Goal: Information Seeking & Learning: Learn about a topic

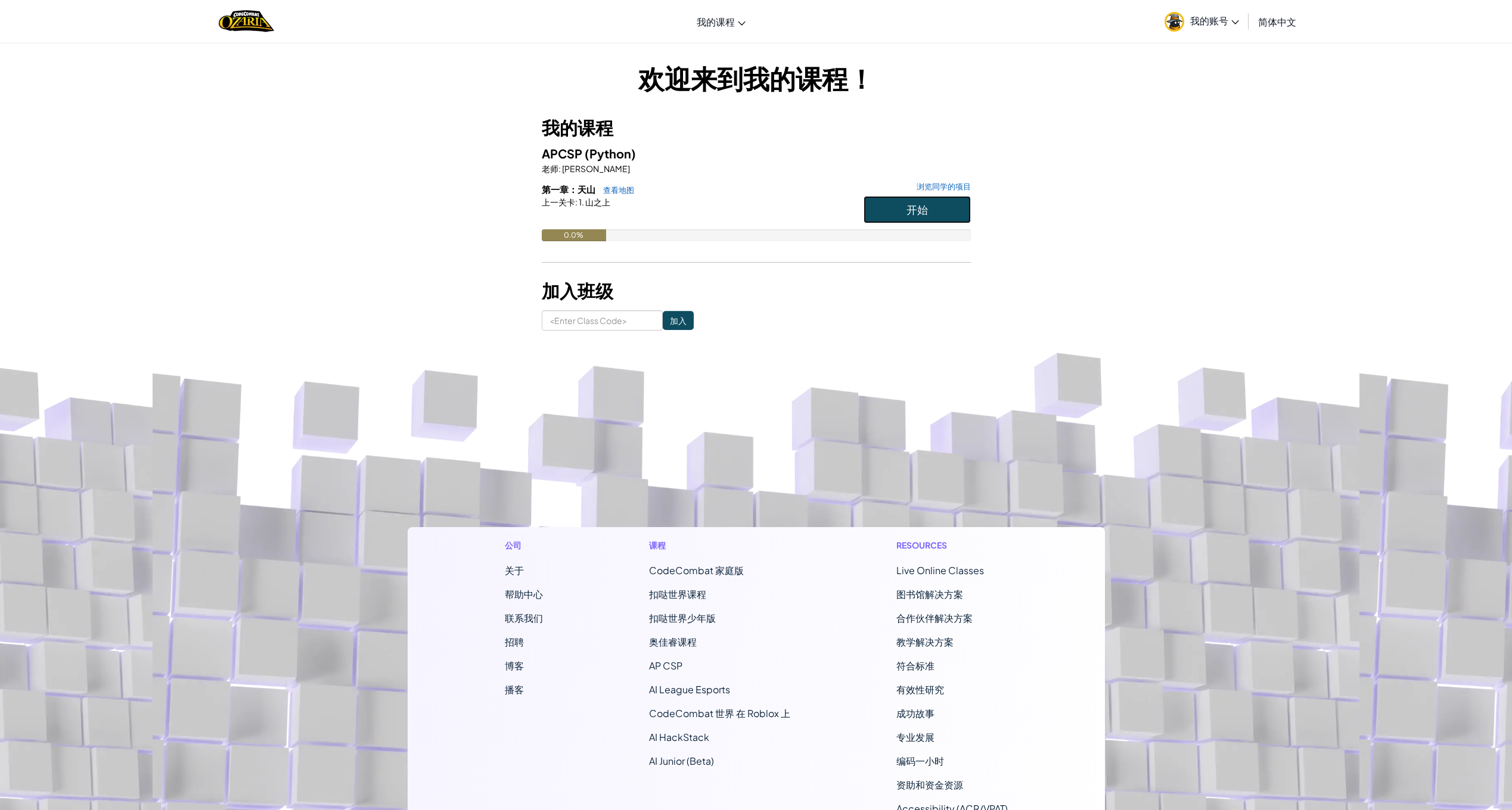
click at [918, 215] on span "开始" at bounding box center [917, 209] width 22 height 13
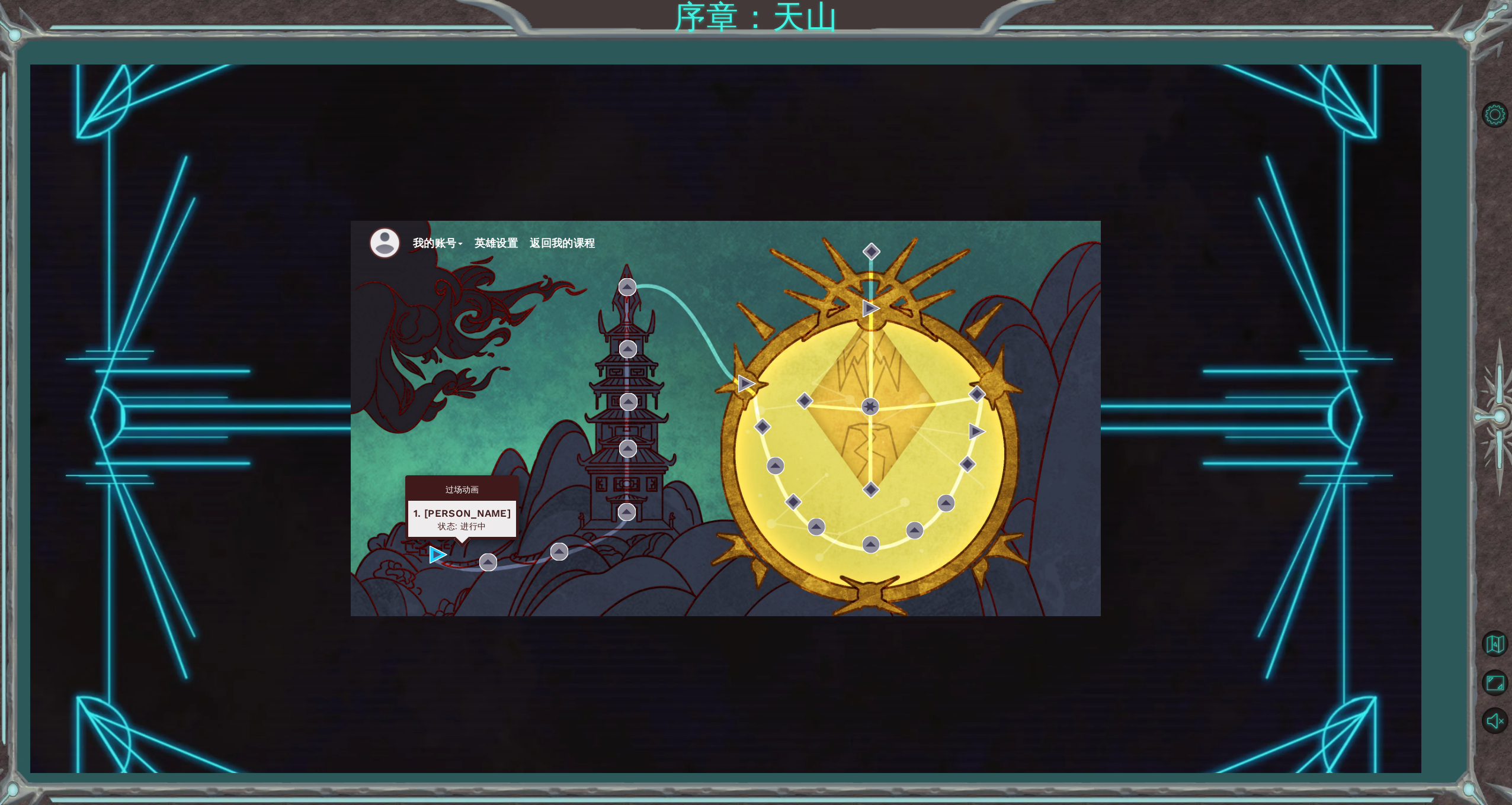
click at [425, 560] on div "我的账号 英雄设置 返回我的课程" at bounding box center [725, 418] width 750 height 396
click at [435, 558] on img at bounding box center [438, 555] width 18 height 18
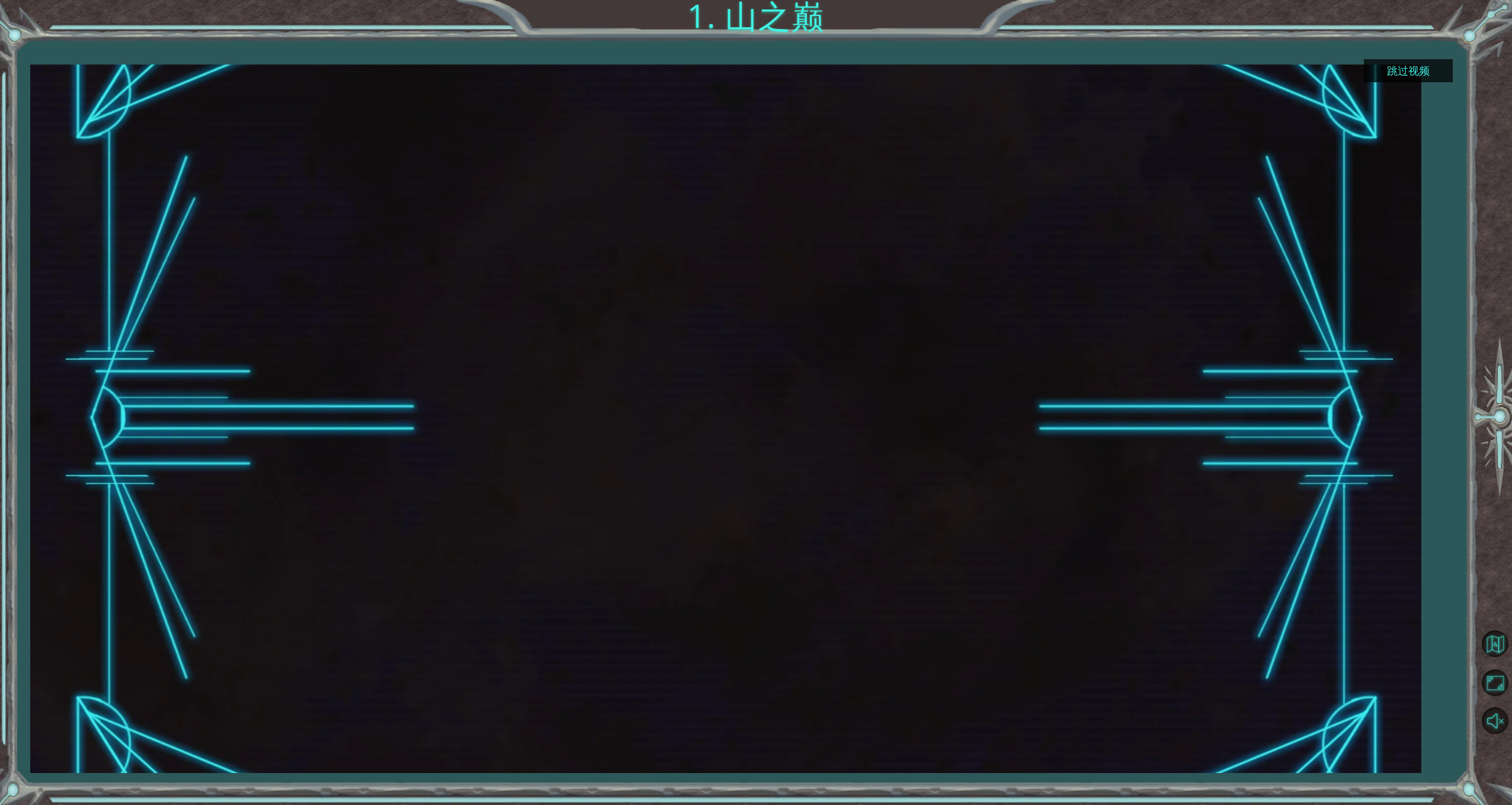
click at [1393, 73] on button "跳过视频" at bounding box center [1409, 71] width 88 height 24
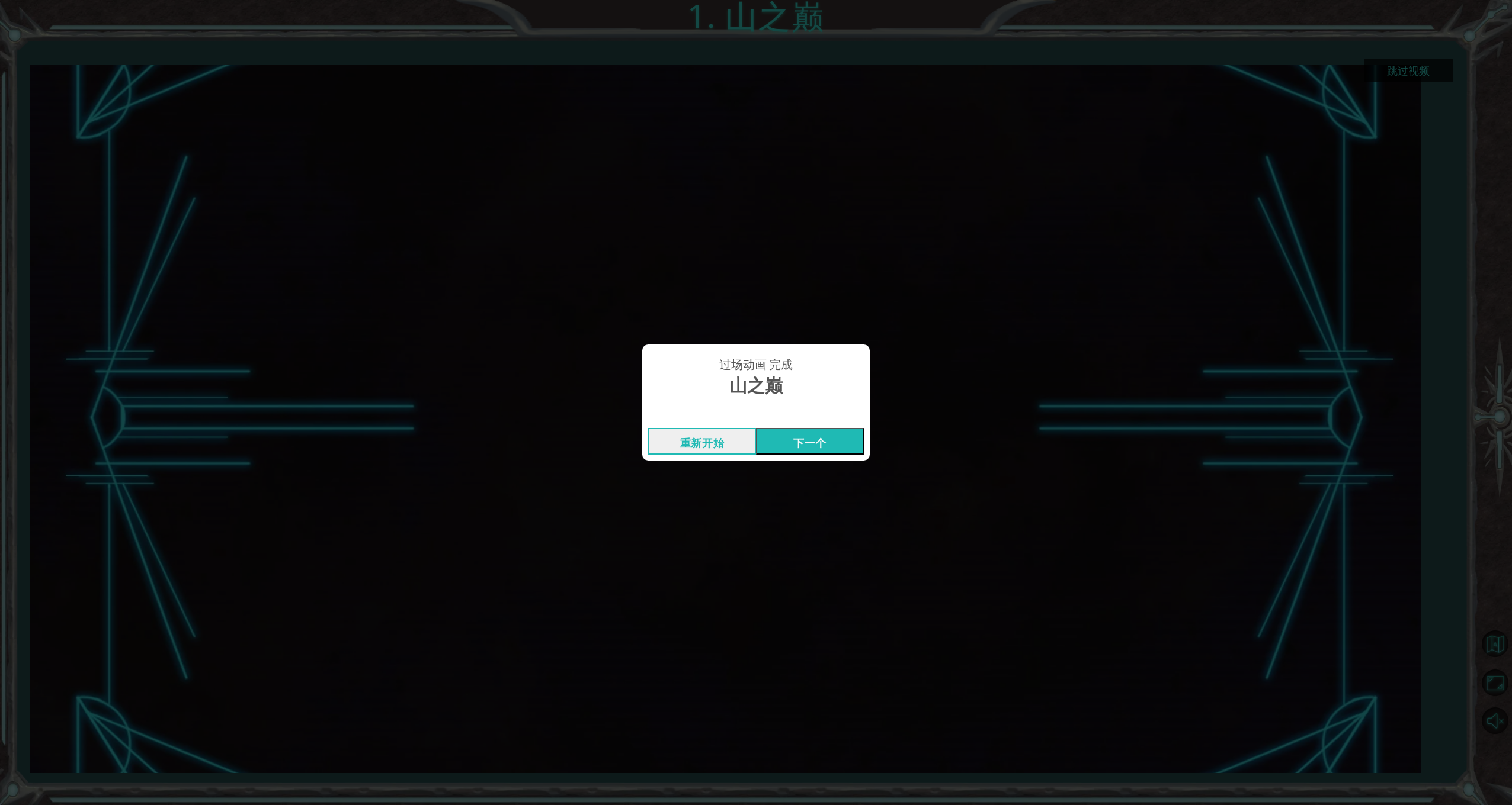
click at [783, 434] on button "下一个" at bounding box center [809, 441] width 108 height 26
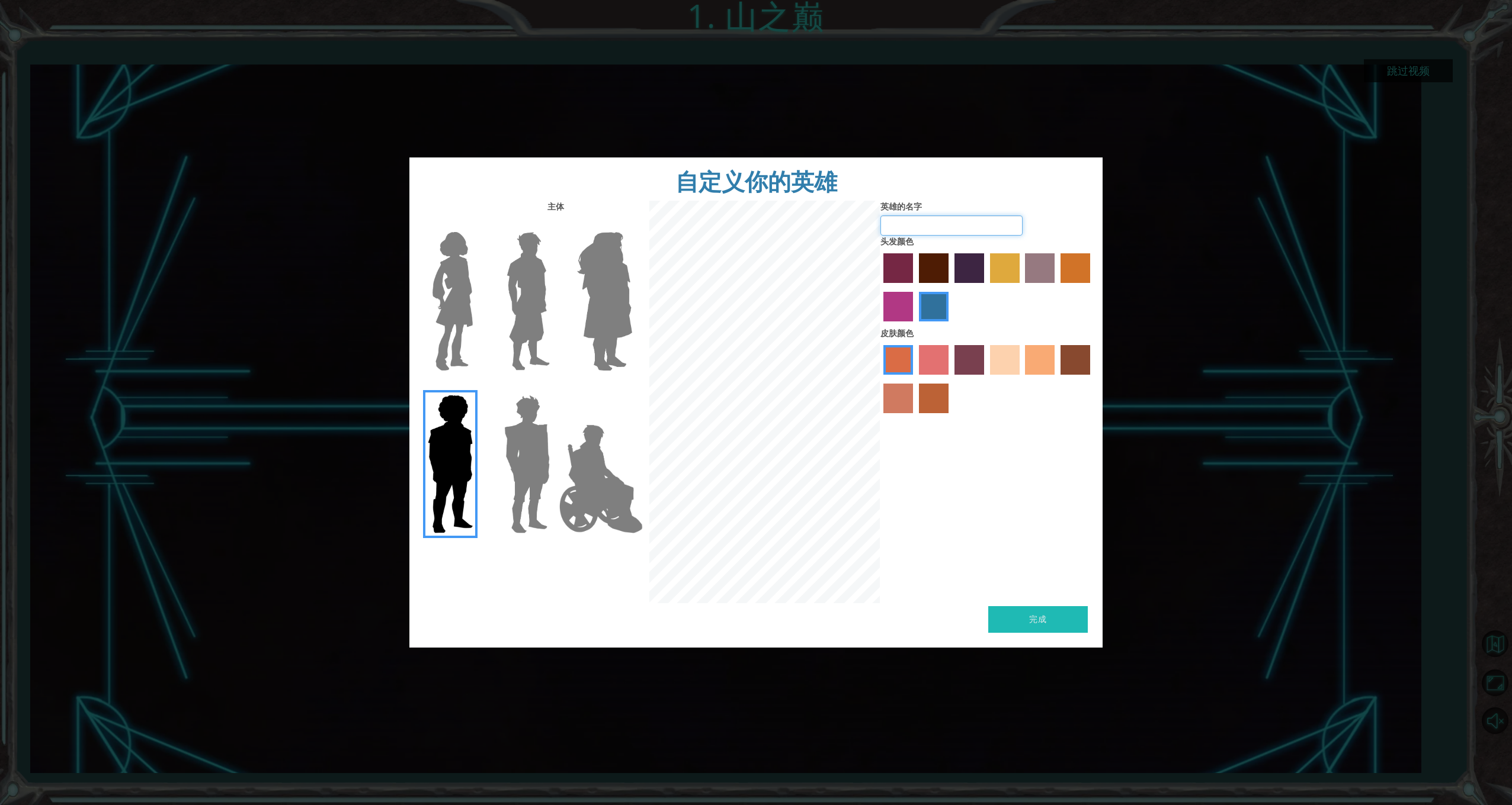
click at [952, 218] on input "英雄的名字" at bounding box center [951, 225] width 142 height 20
type input "Hippo"
click at [533, 280] on img at bounding box center [528, 301] width 53 height 148
click at [554, 225] on input "Hero Lars" at bounding box center [554, 225] width 0 height 0
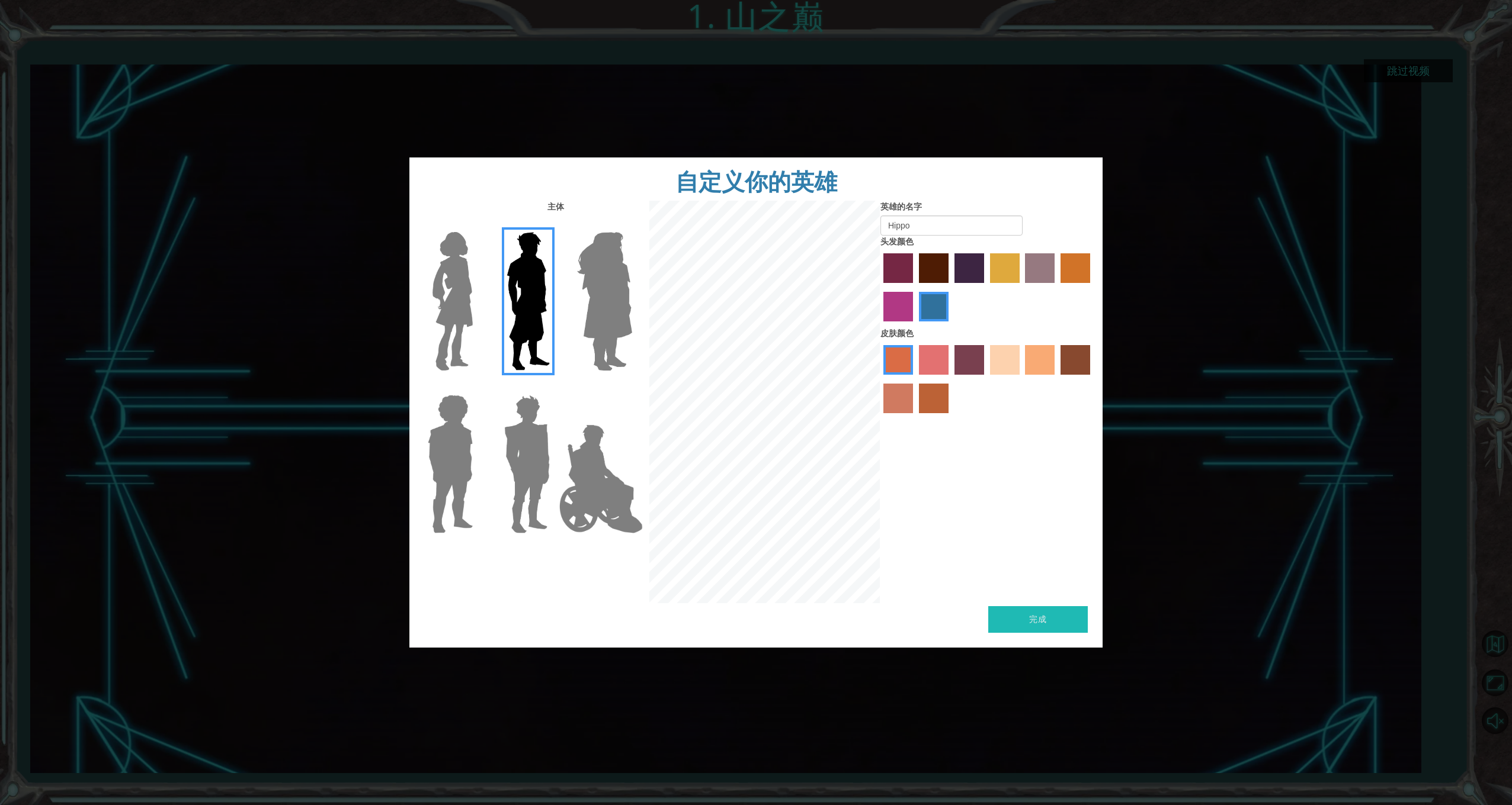
click at [1010, 371] on label "sandy beach skin color" at bounding box center [1004, 359] width 29 height 29
click at [986, 379] on input "sandy beach skin color" at bounding box center [986, 379] width 0 height 0
click at [978, 248] on div "头发颜色" at bounding box center [987, 282] width 214 height 92
click at [972, 263] on label "hot purple hair color" at bounding box center [968, 267] width 29 height 29
click at [950, 287] on input "hot purple hair color" at bounding box center [950, 287] width 0 height 0
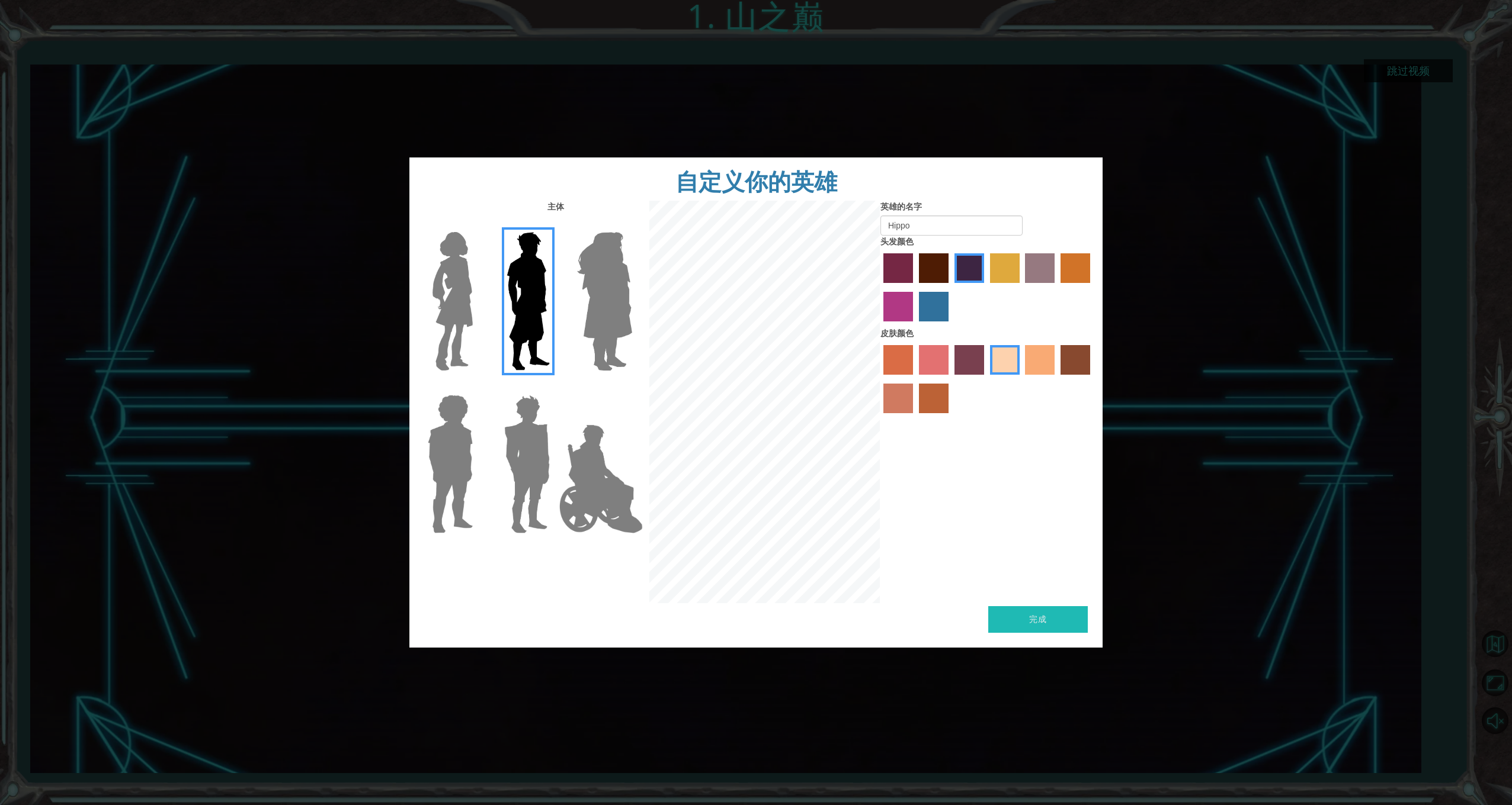
click at [1041, 625] on button "完成" at bounding box center [1038, 620] width 100 height 26
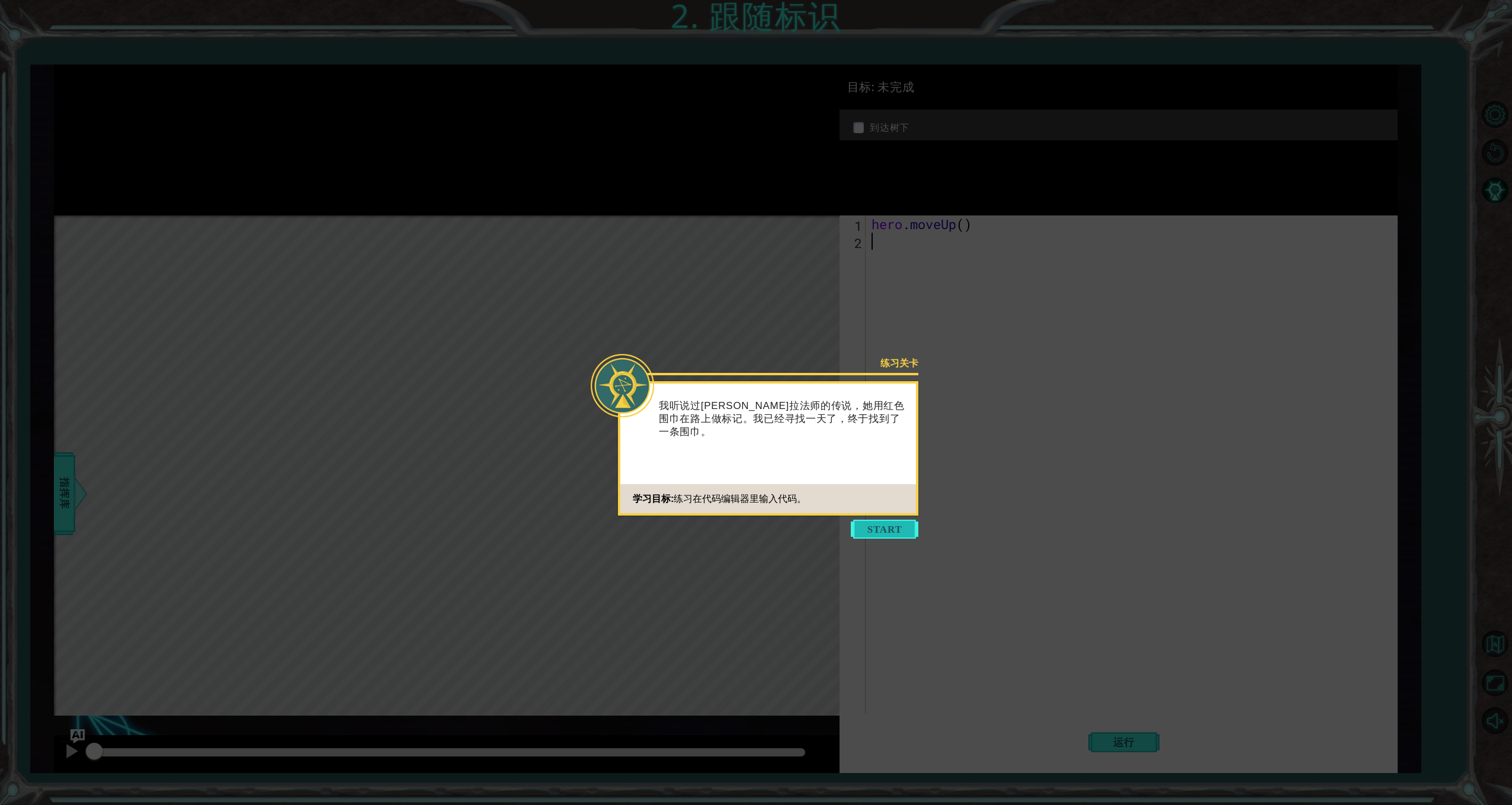
click at [892, 530] on button "Start" at bounding box center [884, 529] width 68 height 19
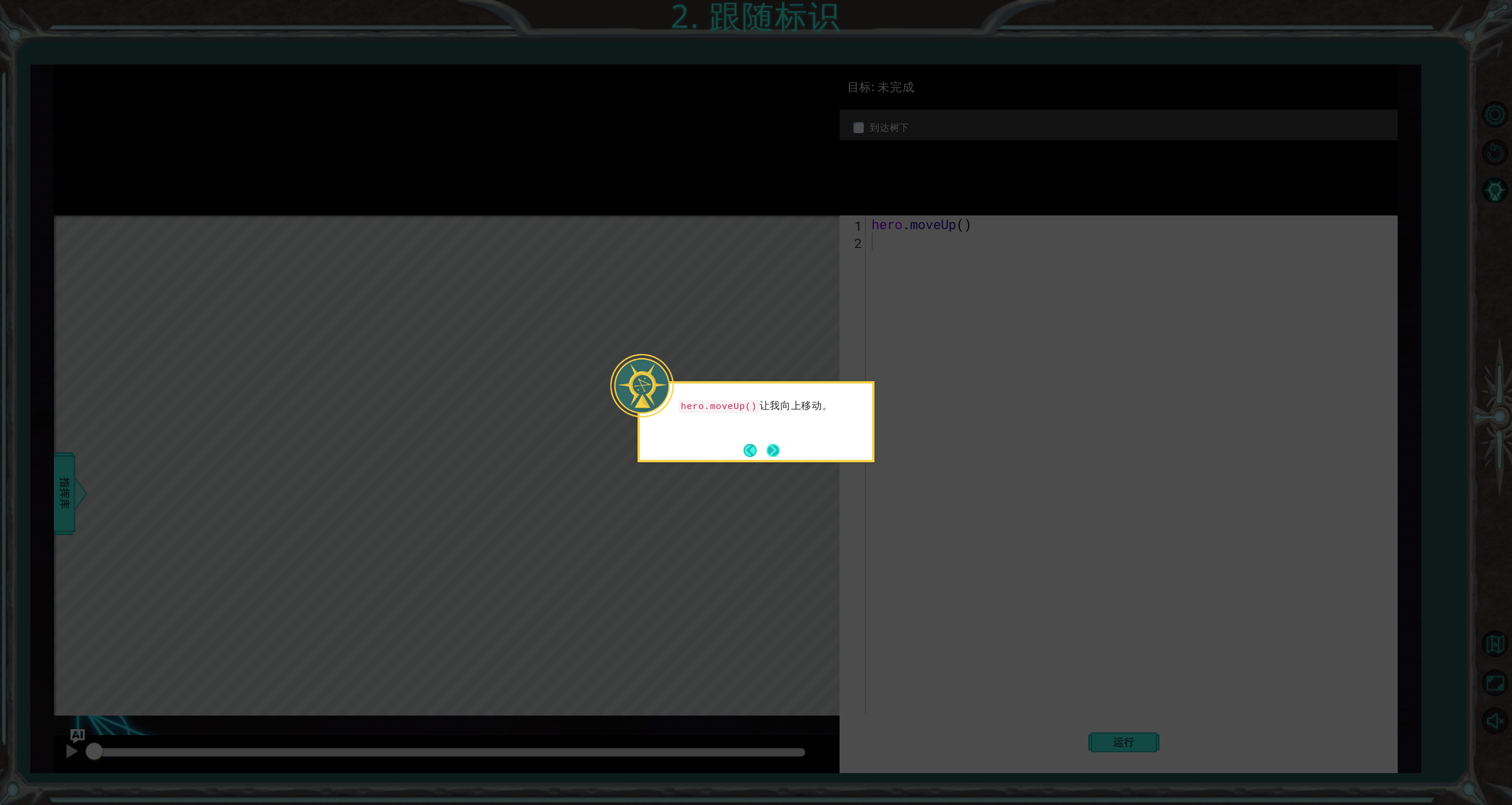
click at [773, 448] on button "Next" at bounding box center [772, 450] width 20 height 20
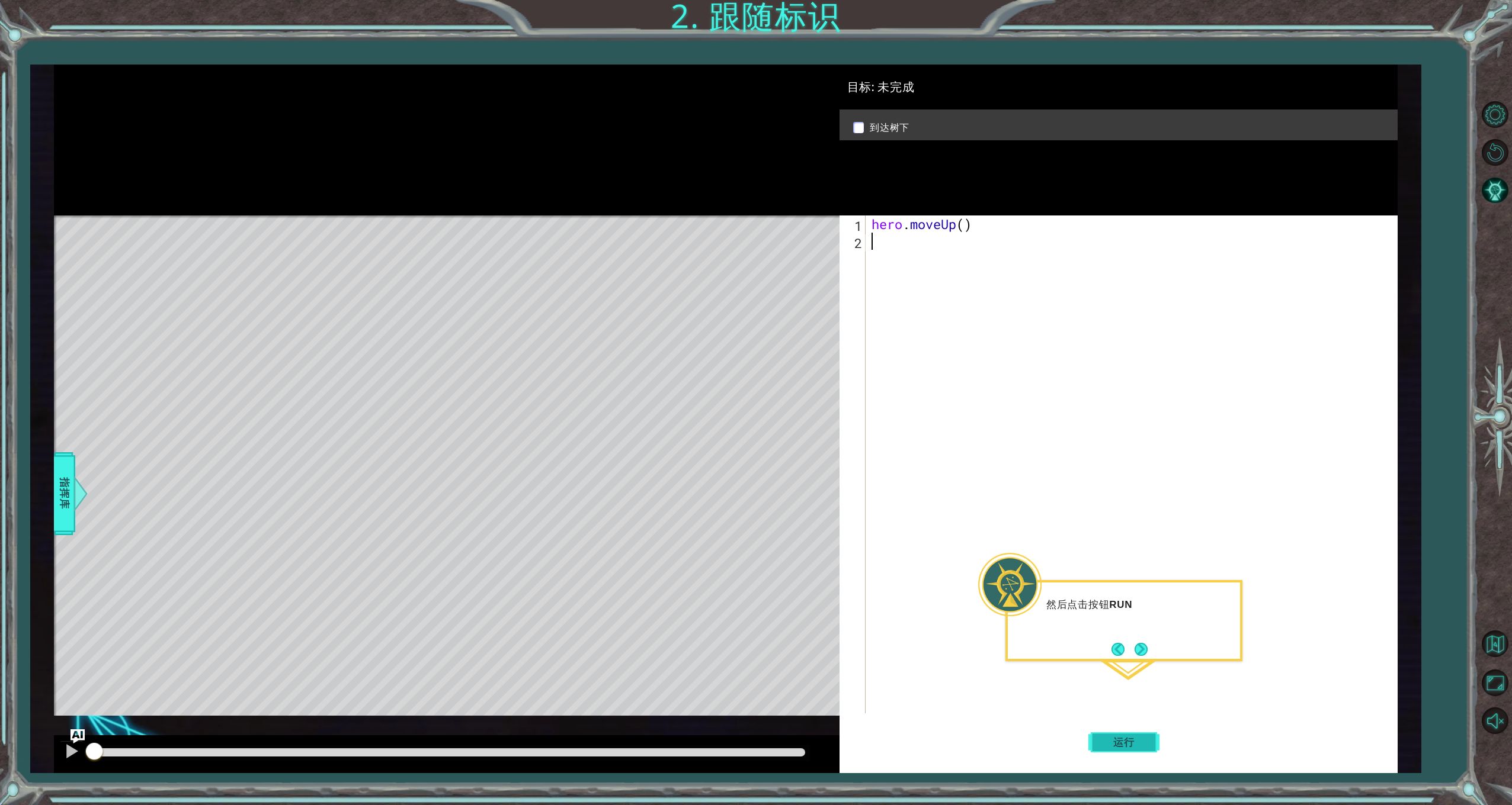
click at [1133, 741] on span "运行" at bounding box center [1124, 742] width 45 height 12
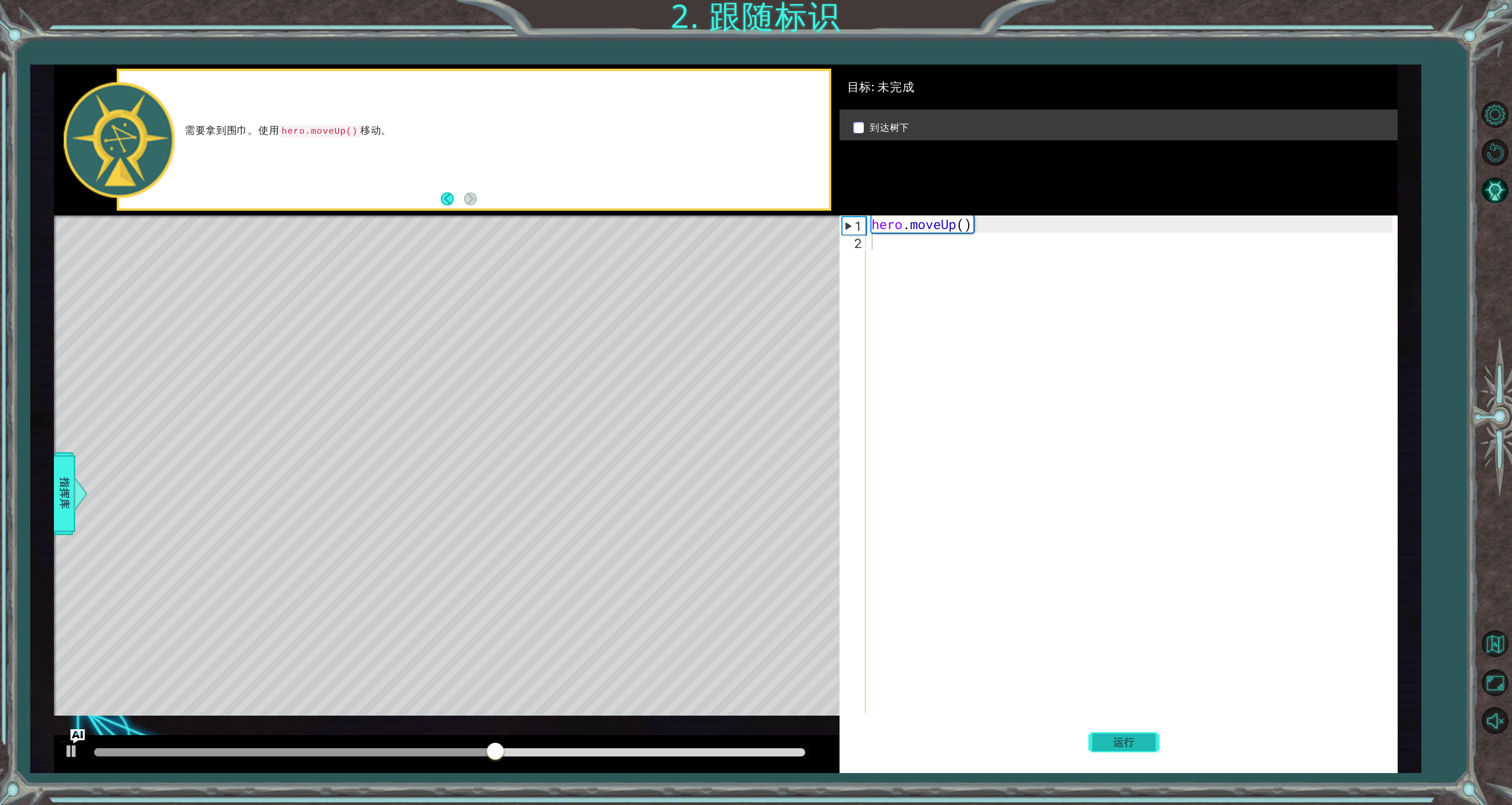
click at [1111, 735] on button "运行" at bounding box center [1124, 742] width 72 height 55
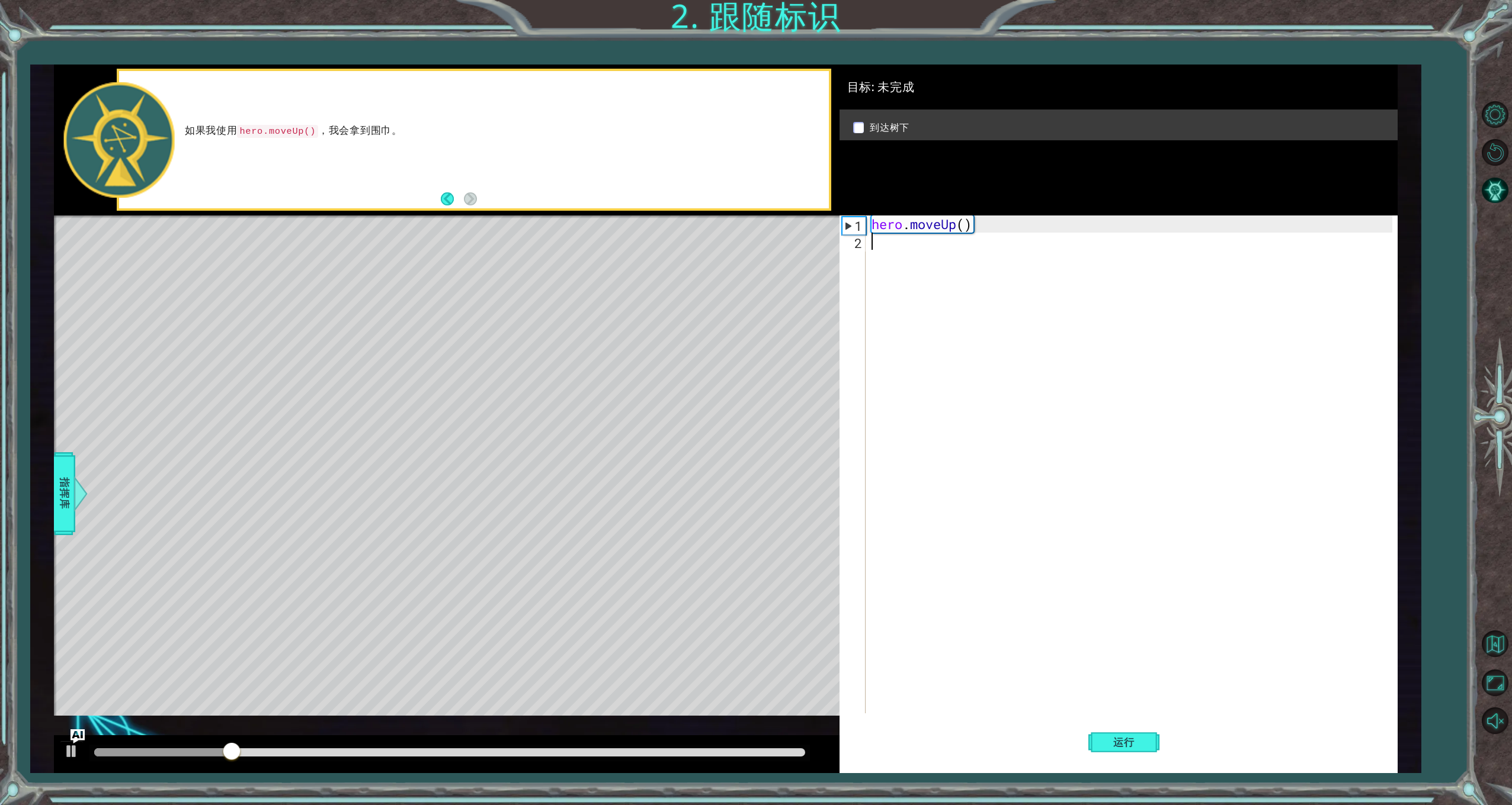
click at [943, 349] on div "hero . moveUp ( )" at bounding box center [1134, 481] width 529 height 532
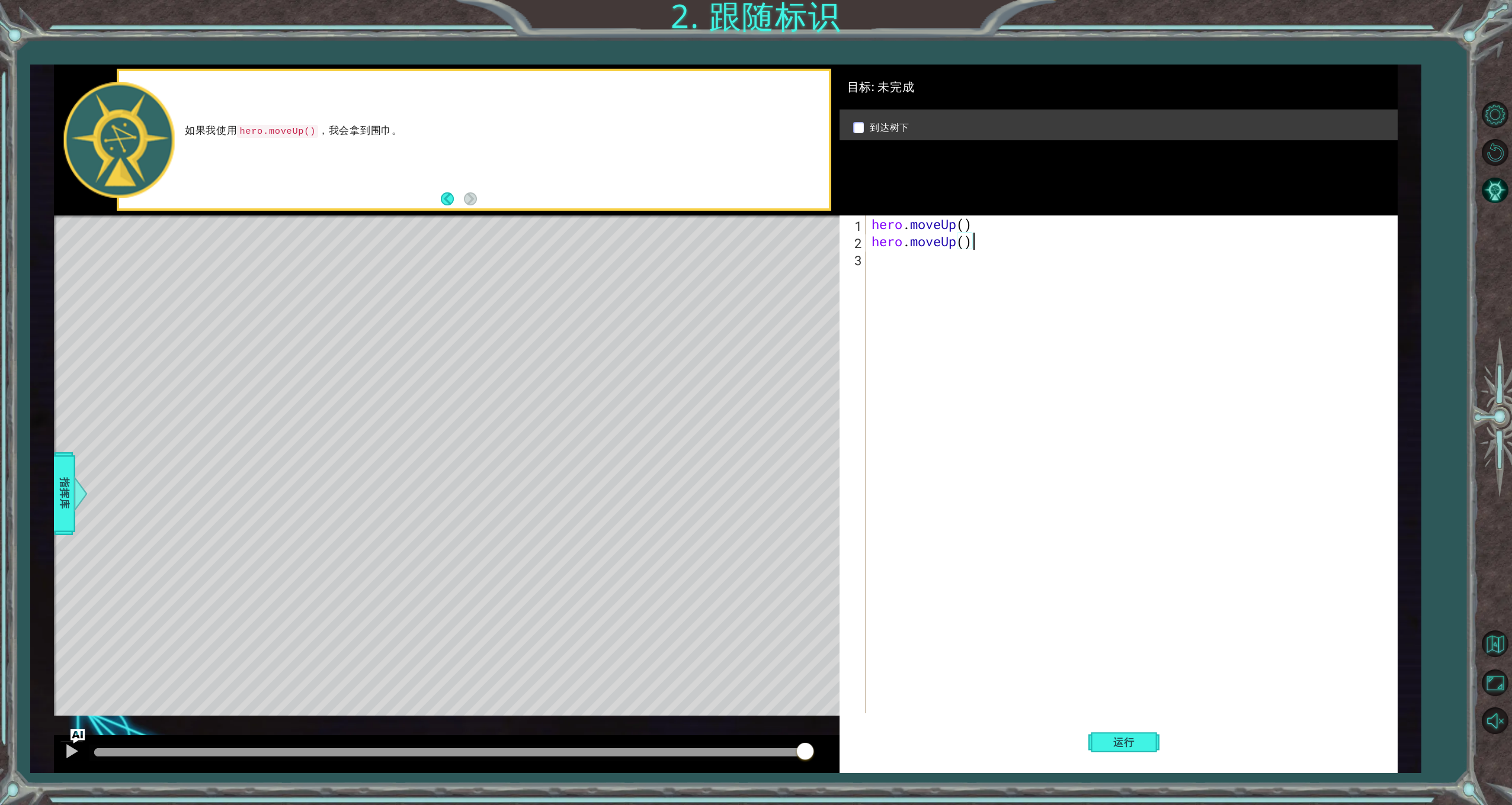
scroll to position [0, 4]
type textarea "hero.moveUp()"
click at [1121, 743] on span "运行" at bounding box center [1124, 742] width 45 height 12
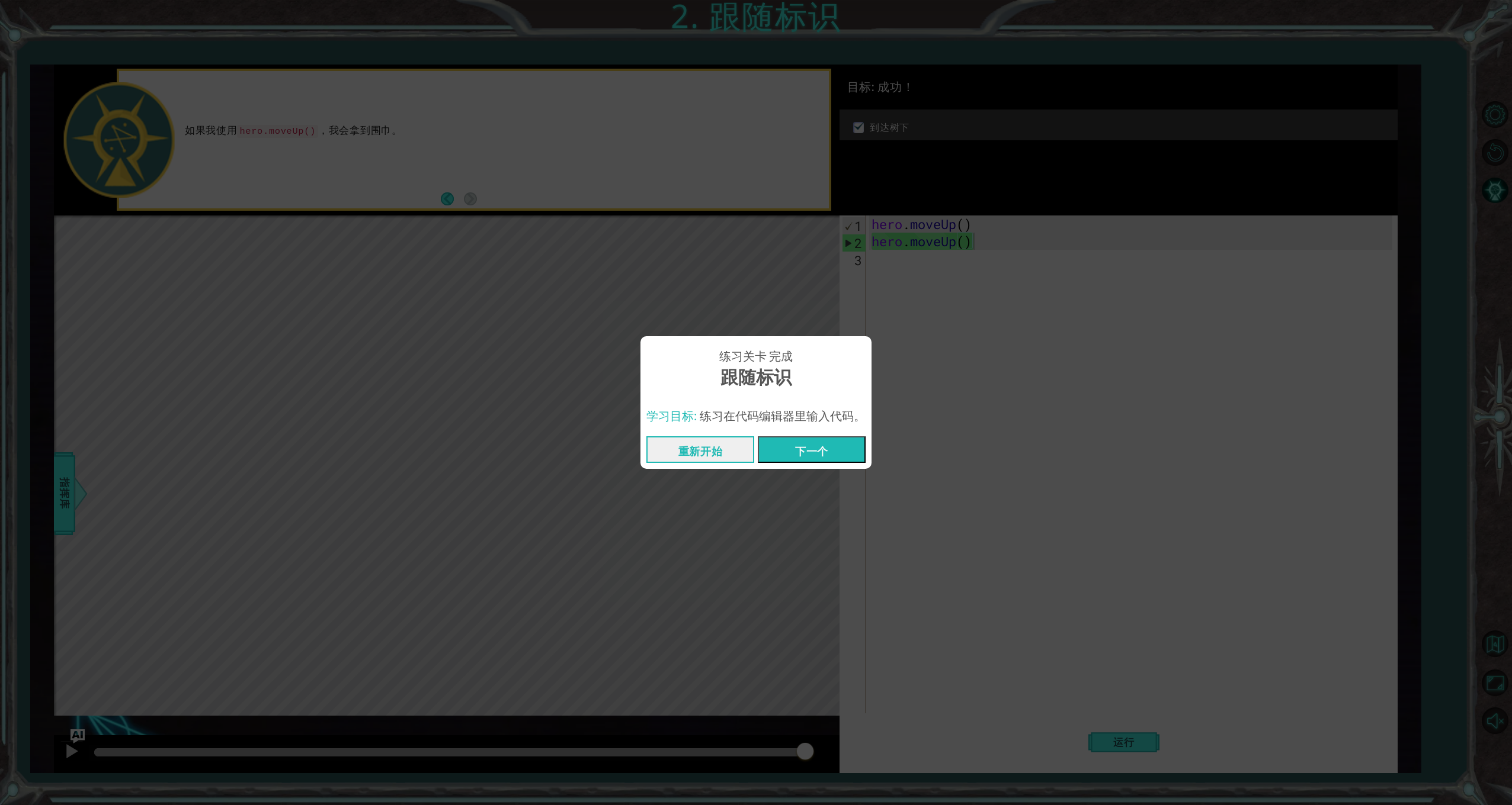
click at [842, 442] on button "下一个" at bounding box center [811, 450] width 108 height 26
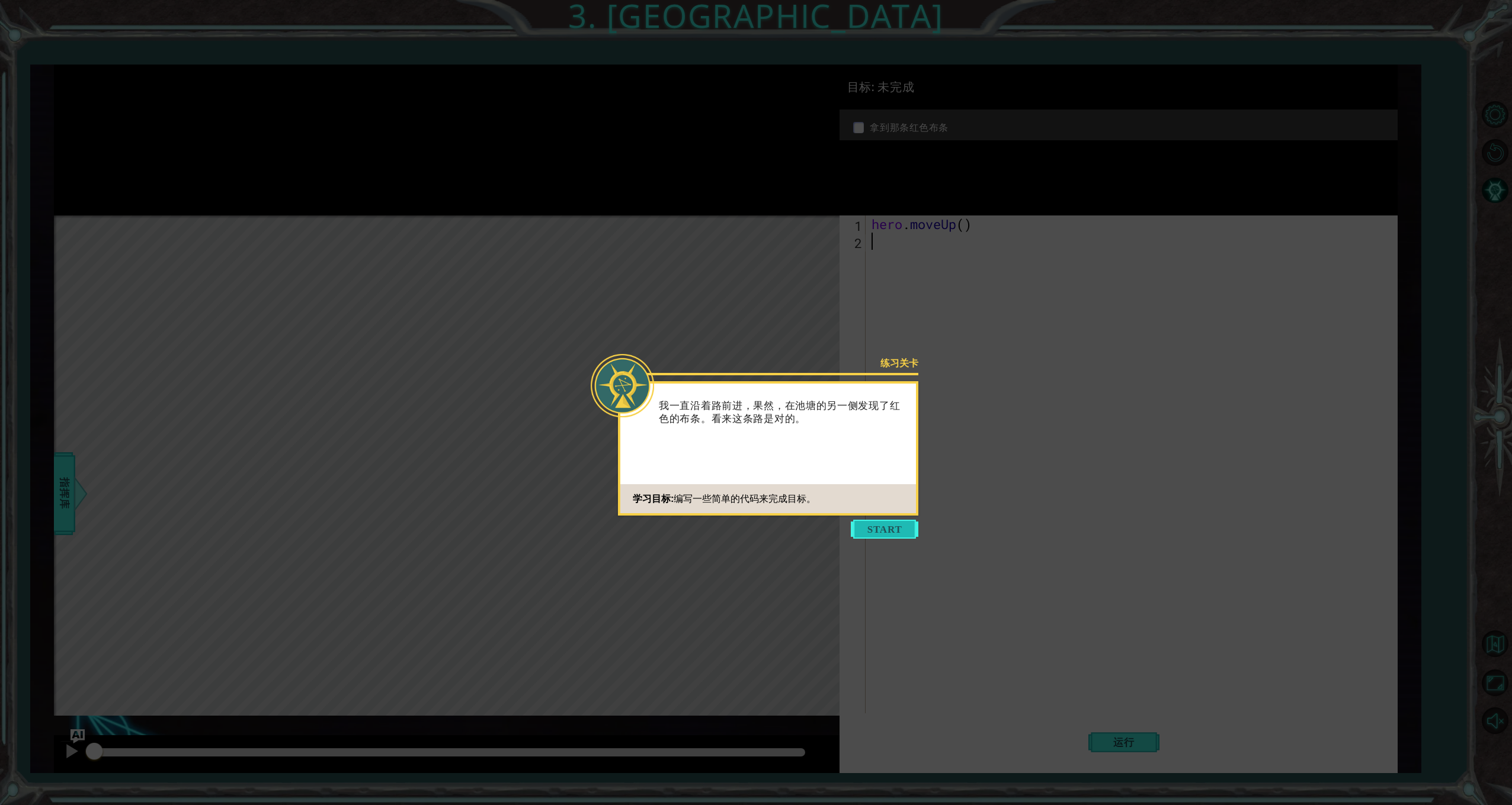
click at [894, 527] on button "Start" at bounding box center [884, 529] width 68 height 19
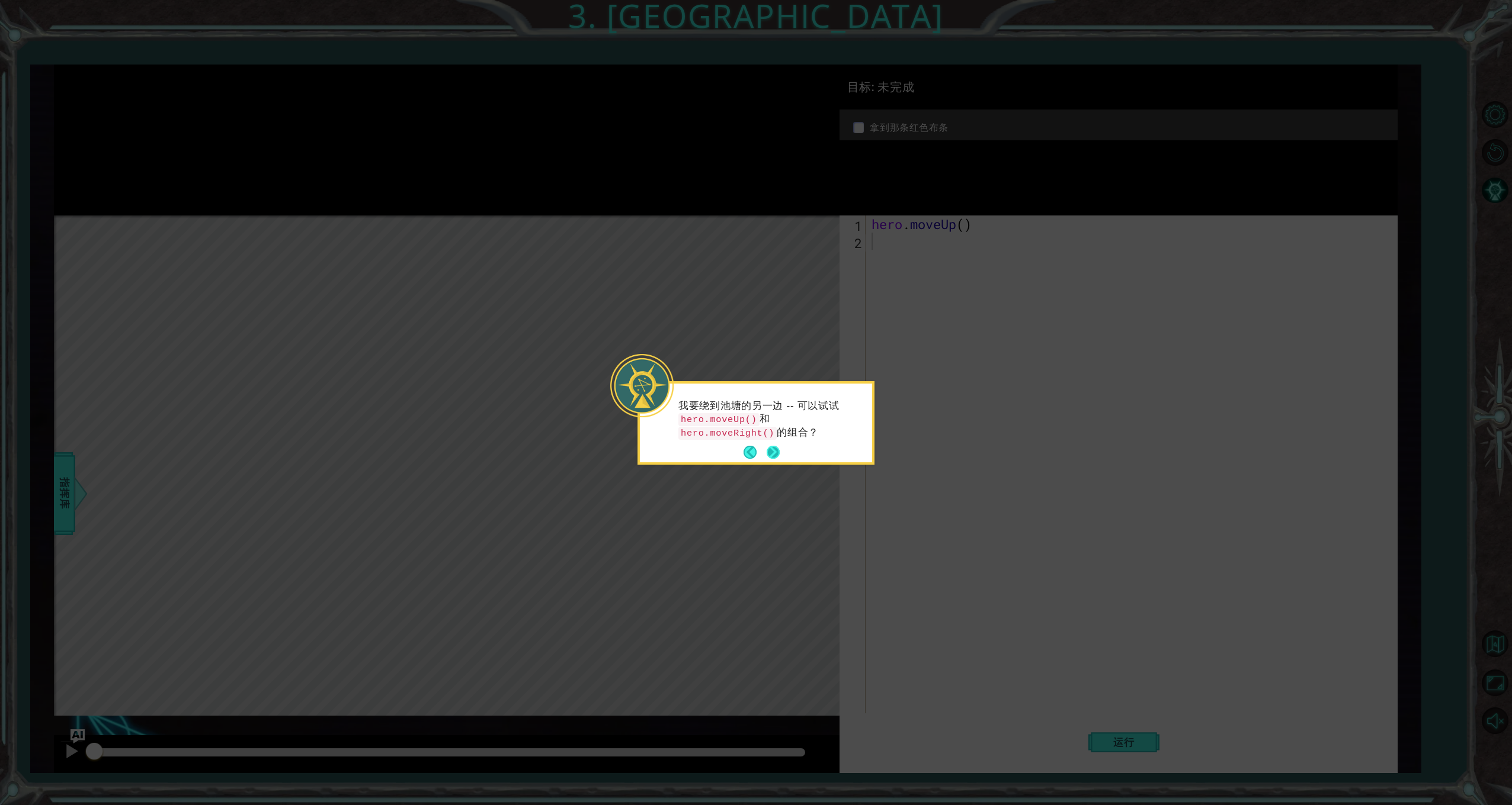
click at [772, 449] on button "Next" at bounding box center [773, 452] width 13 height 13
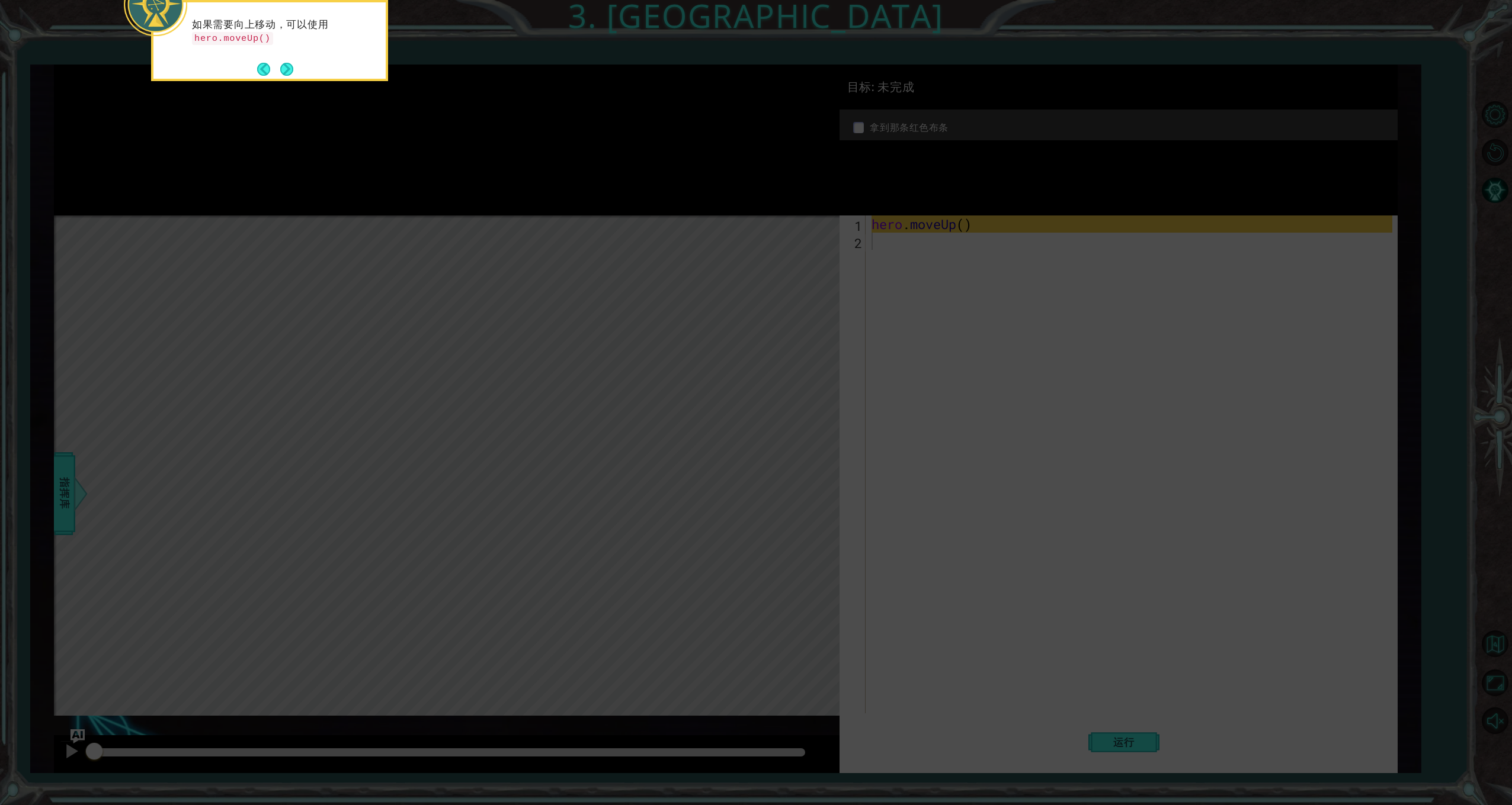
click at [1006, 391] on icon at bounding box center [756, 120] width 1512 height 1369
drag, startPoint x: 999, startPoint y: 360, endPoint x: 728, endPoint y: 236, distance: 298.0
click at [999, 360] on icon at bounding box center [756, 120] width 1512 height 1369
click at [288, 64] on button "Next" at bounding box center [287, 69] width 13 height 13
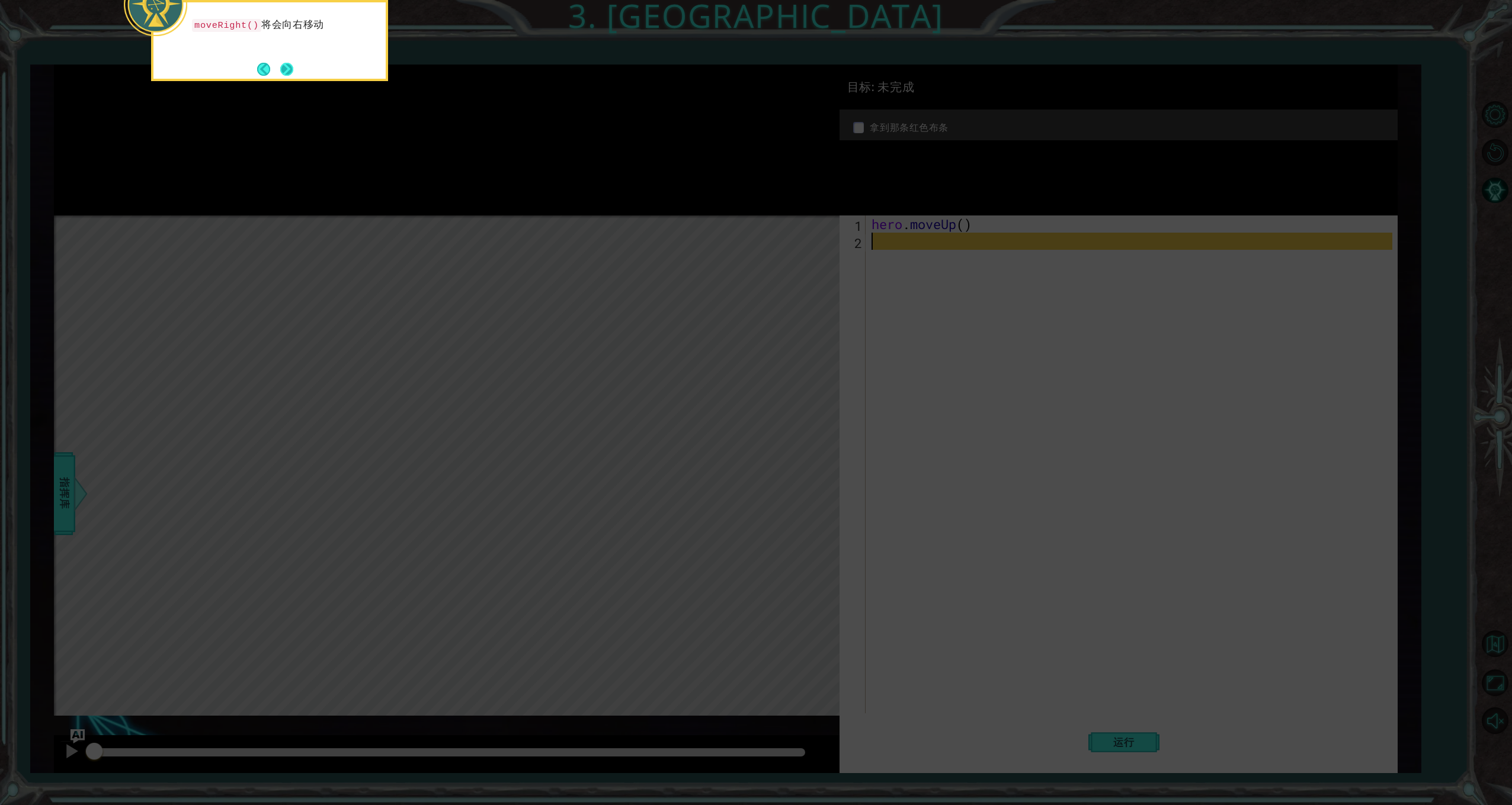
click at [288, 65] on button "Next" at bounding box center [286, 69] width 13 height 13
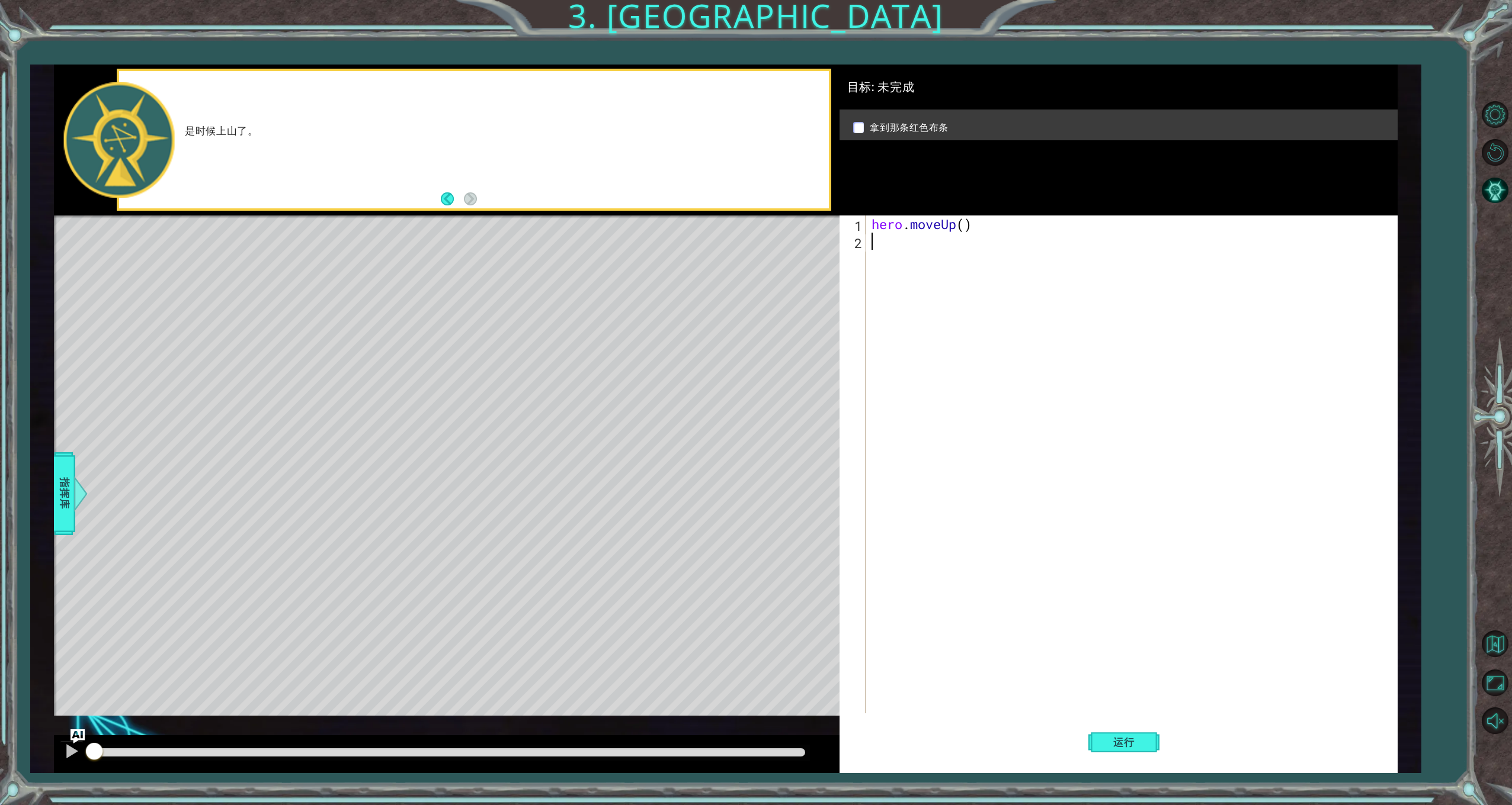
click at [962, 303] on div "hero . moveUp ( )" at bounding box center [1134, 481] width 529 height 532
click at [444, 199] on button "Back" at bounding box center [452, 199] width 24 height 13
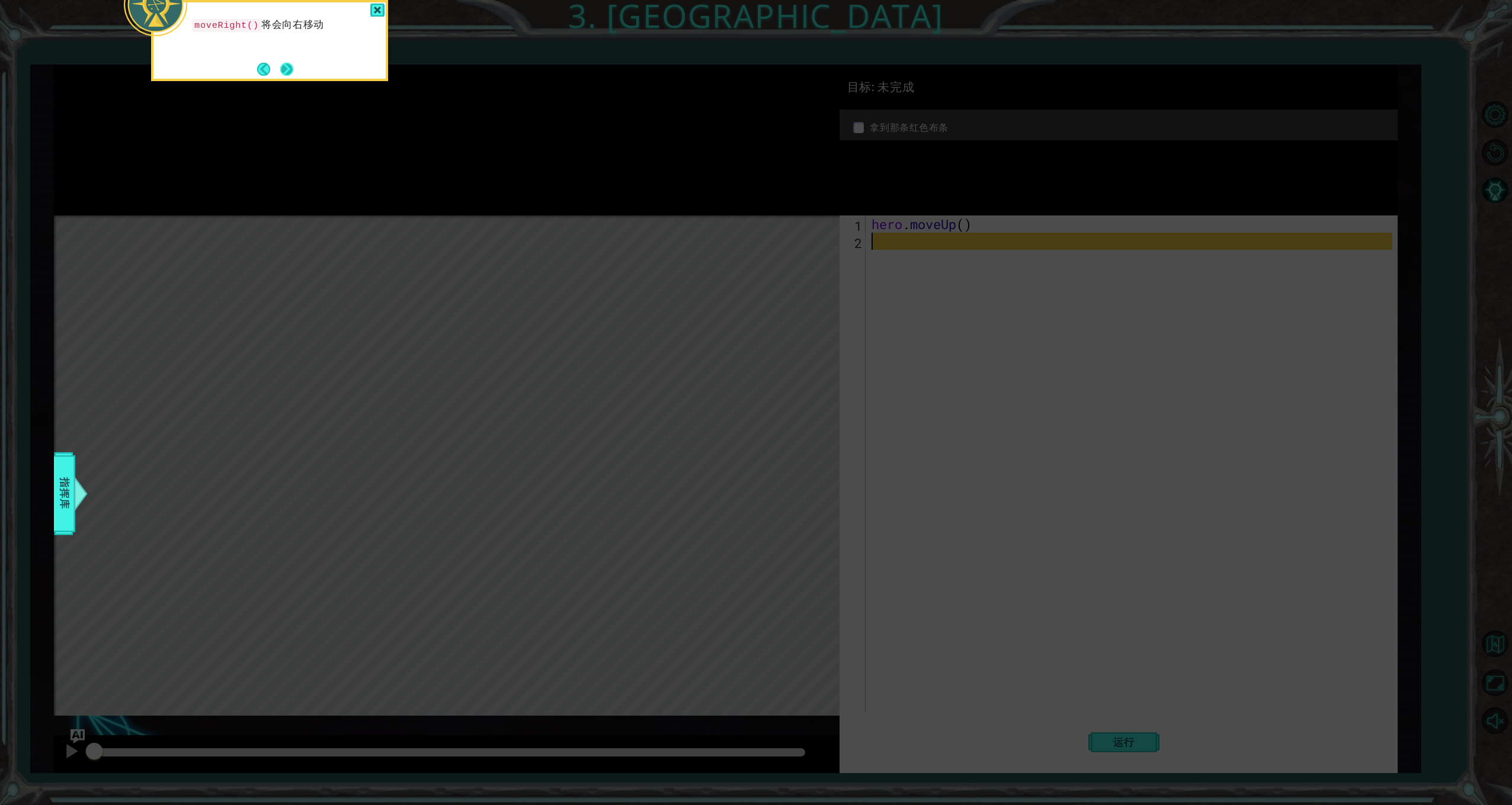
click at [282, 71] on button "Next" at bounding box center [287, 69] width 13 height 13
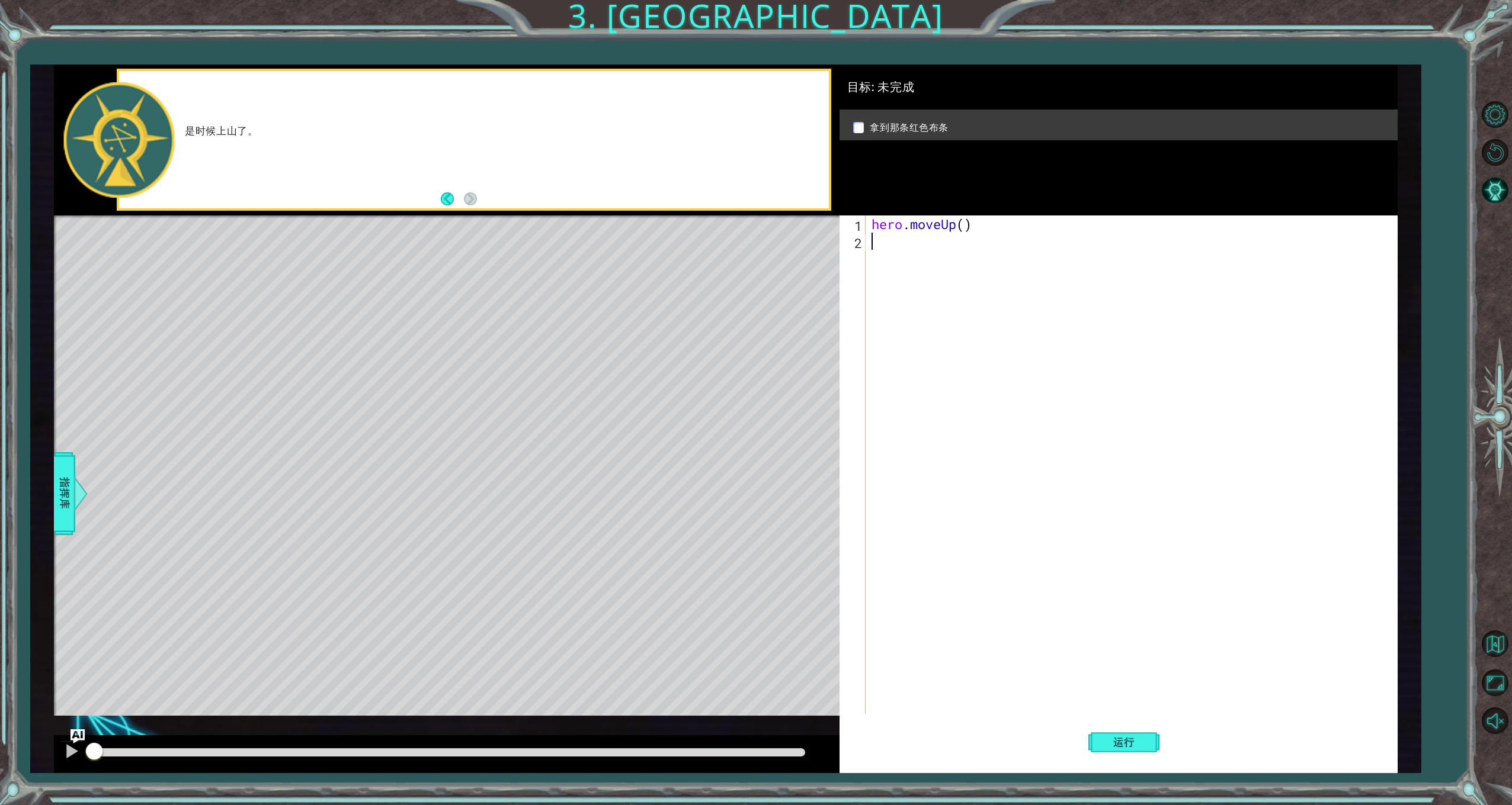
drag, startPoint x: 999, startPoint y: 418, endPoint x: 989, endPoint y: 415, distance: 10.4
click at [995, 418] on div "hero . moveUp ( )" at bounding box center [1134, 481] width 529 height 532
type textarea "hero.moveUp()"
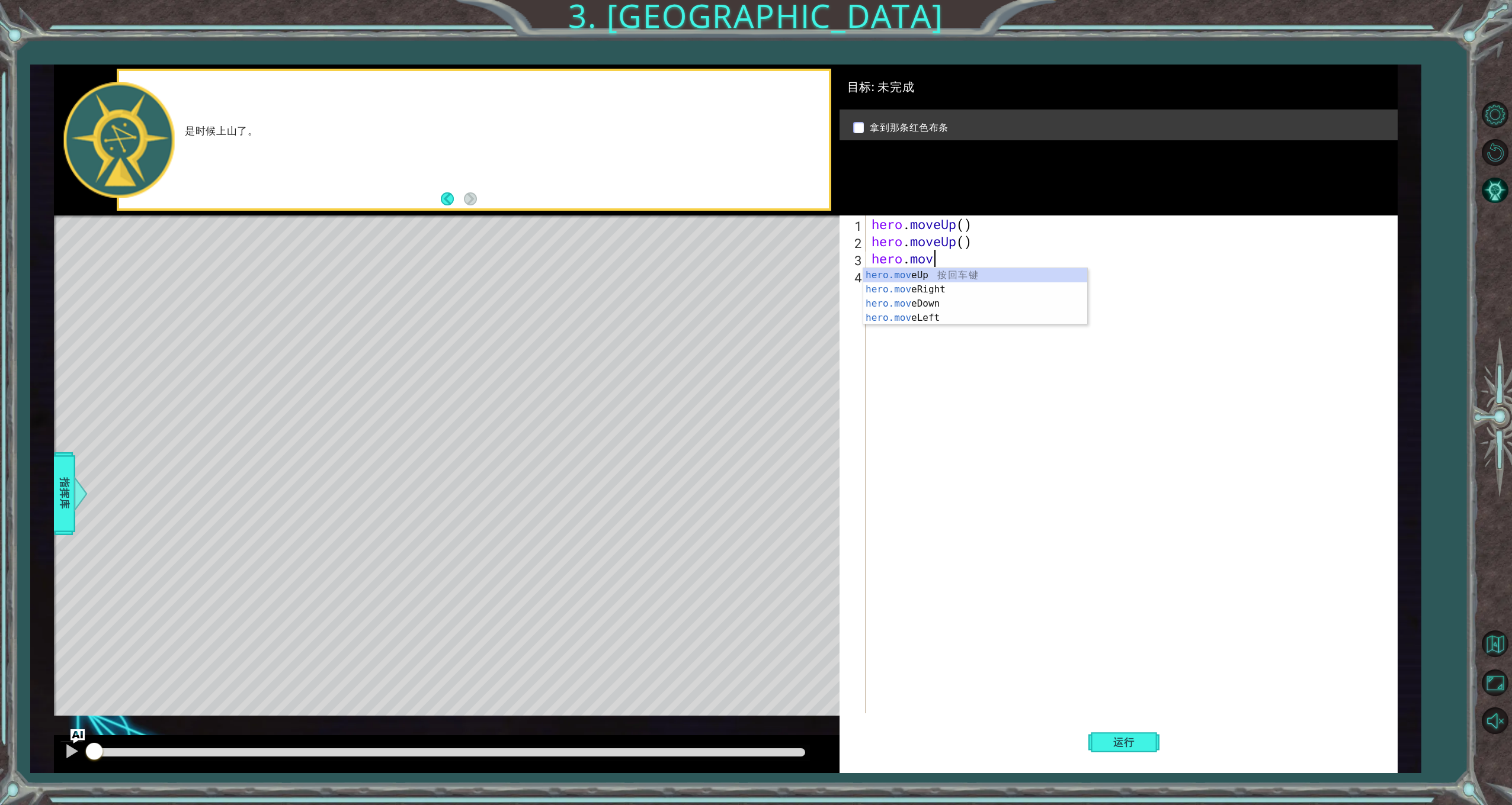
type textarea "hero.move"
click at [907, 289] on div "hero.move Up 按 回 车 键 hero.move Right 按 回 车 键 hero.move Down 按 回 车 键 hero.move L…" at bounding box center [975, 310] width 224 height 86
type textarea "H"
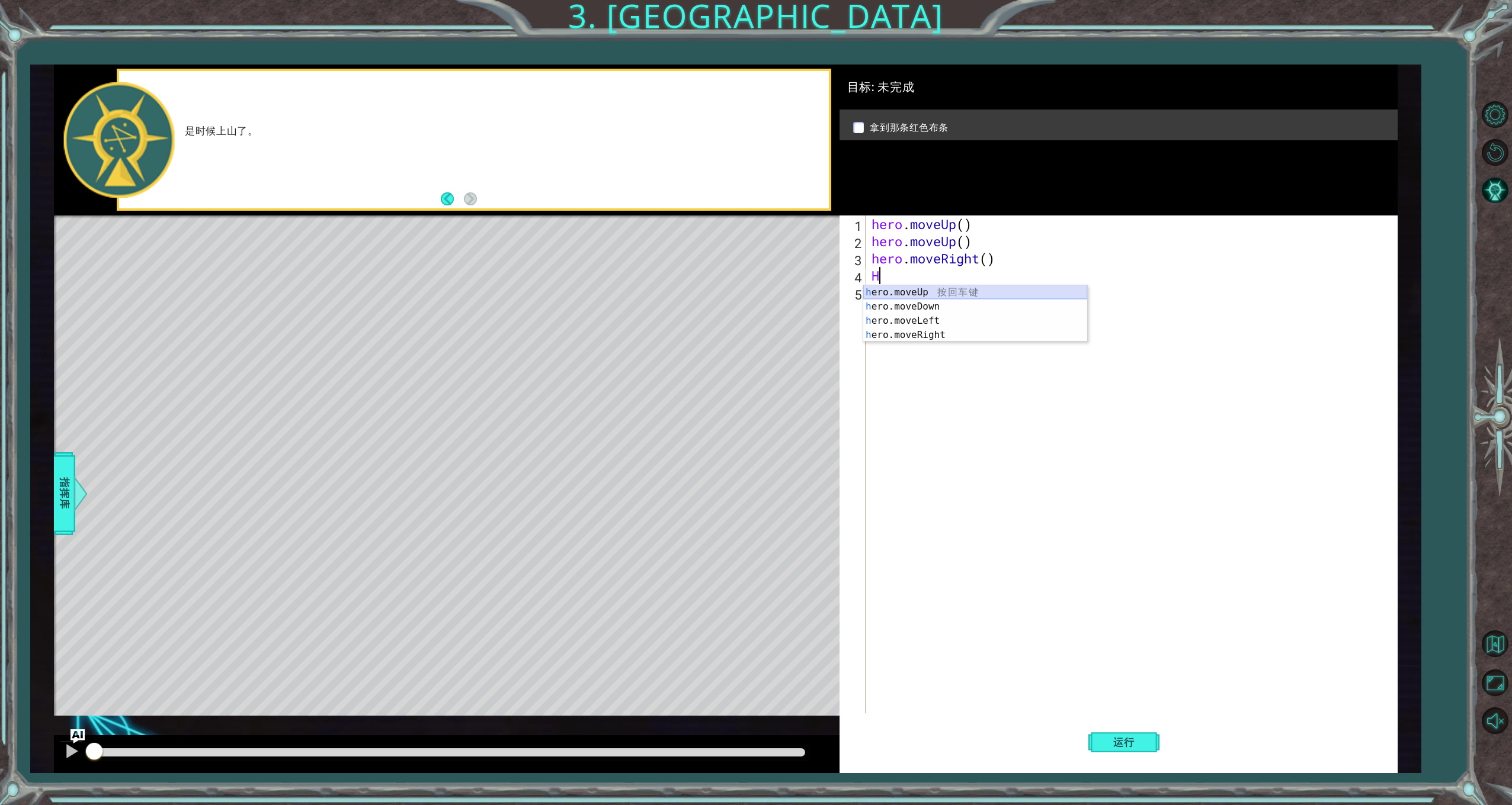
click at [931, 289] on div "h ero.moveUp 按 回 车 键 h ero.moveDown 按 回 车 键 h ero.moveLeft 按 回 车 键 h ero.moveRi…" at bounding box center [975, 328] width 224 height 86
click at [1144, 738] on span "运行" at bounding box center [1124, 742] width 45 height 12
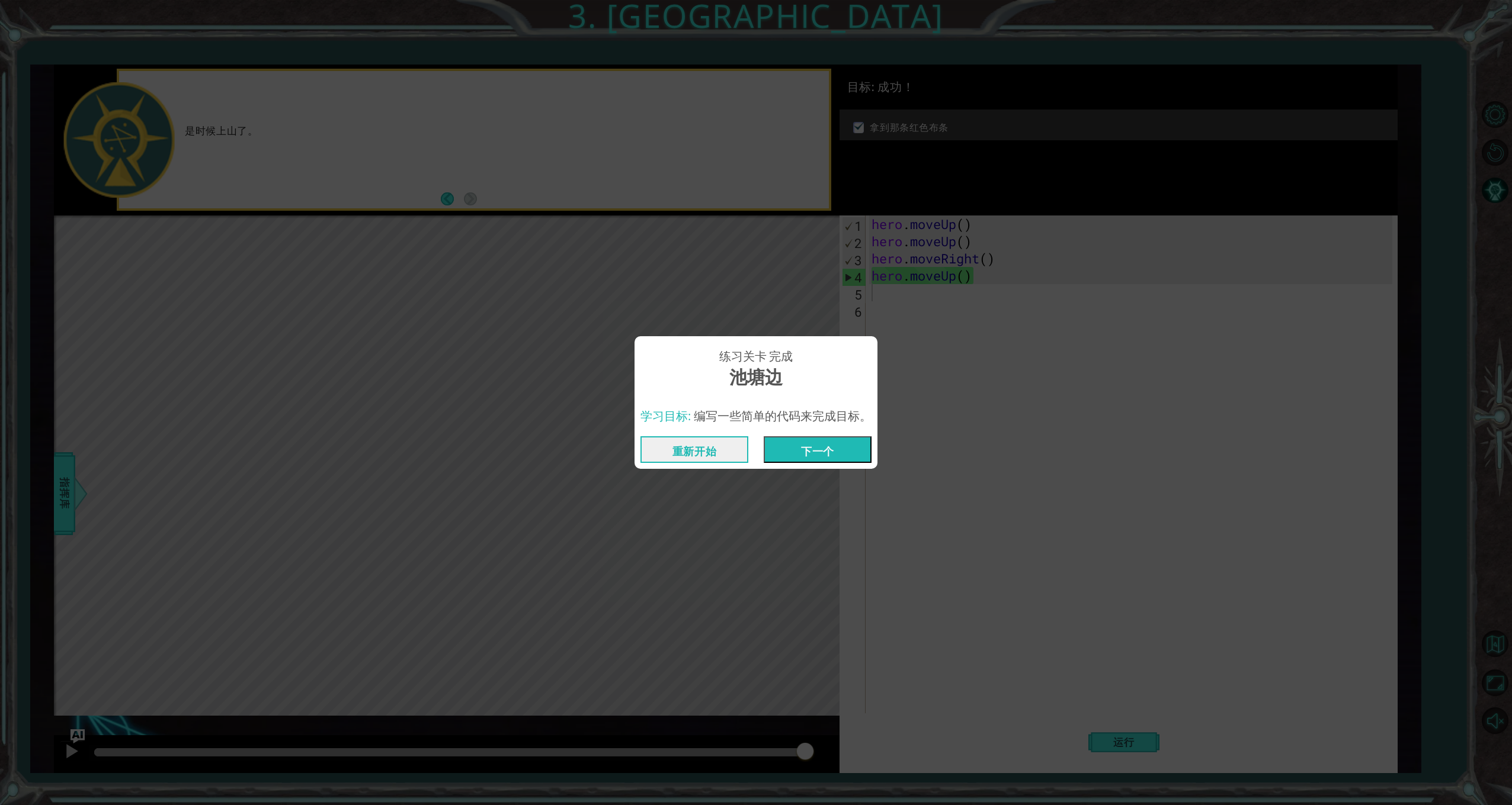
click at [818, 454] on button "下一个" at bounding box center [818, 450] width 108 height 26
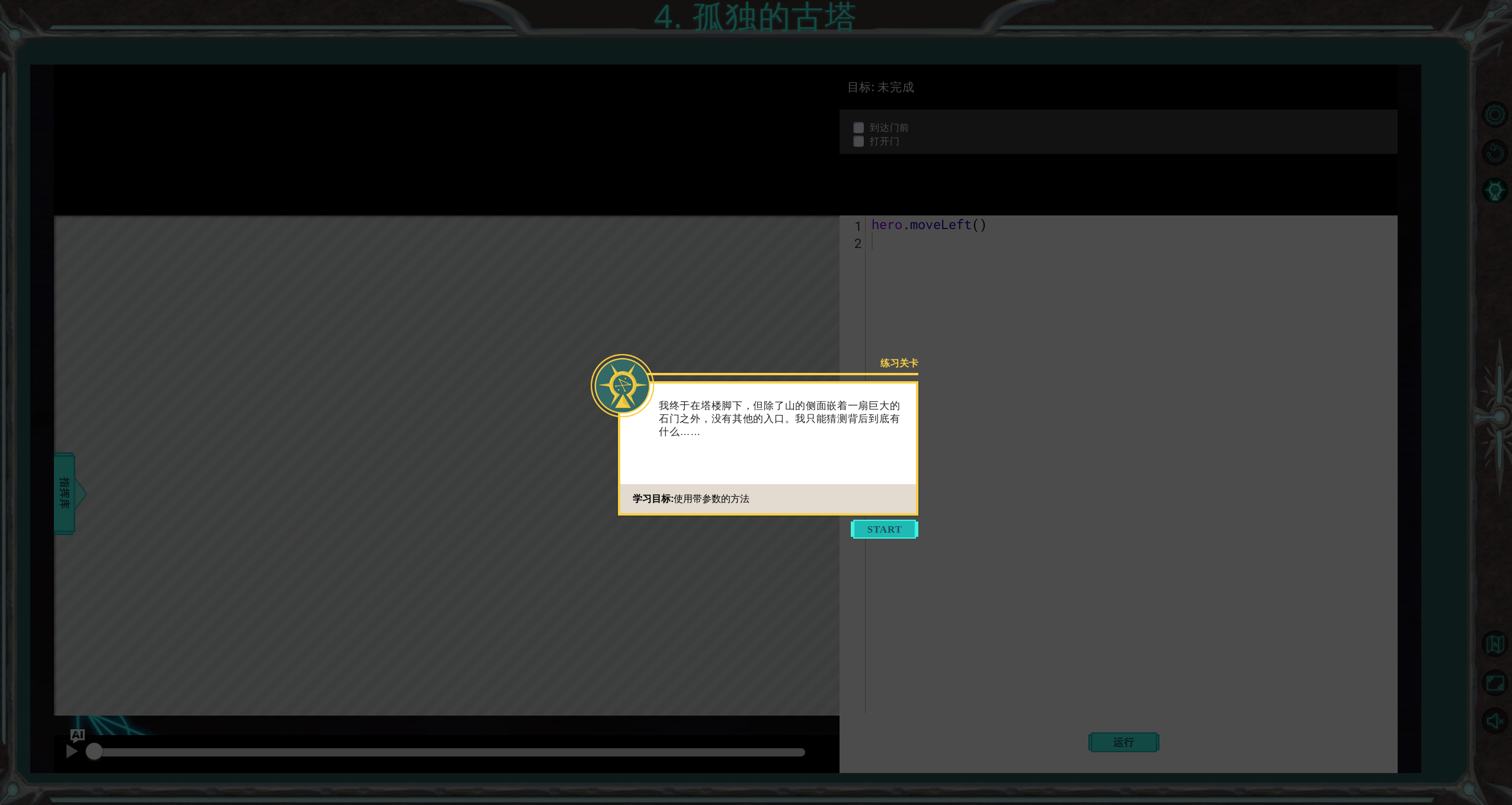
click at [901, 534] on button "Start" at bounding box center [884, 529] width 68 height 19
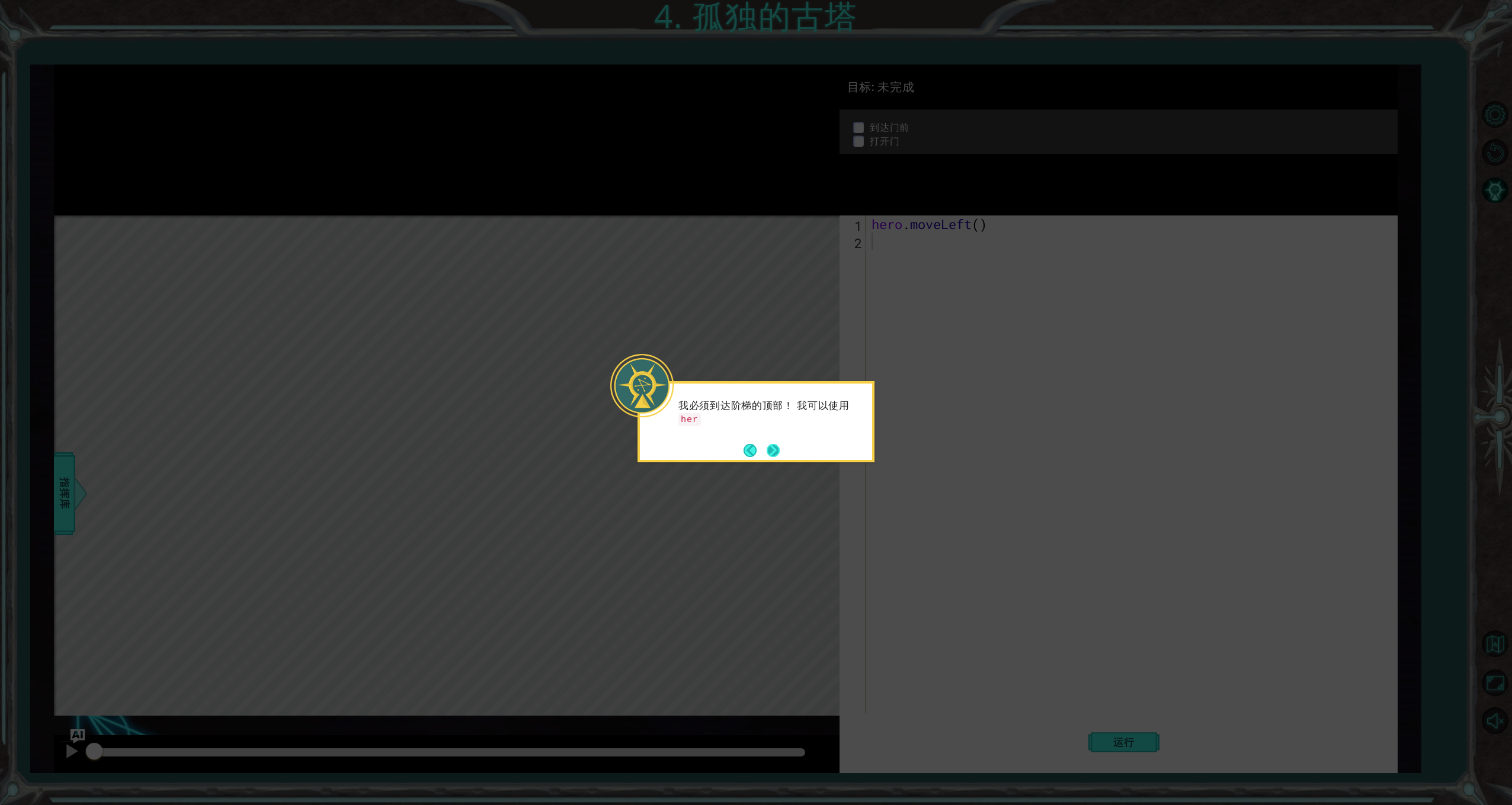
click at [773, 445] on button "Next" at bounding box center [773, 450] width 13 height 13
click at [773, 449] on button "Next" at bounding box center [773, 450] width 13 height 13
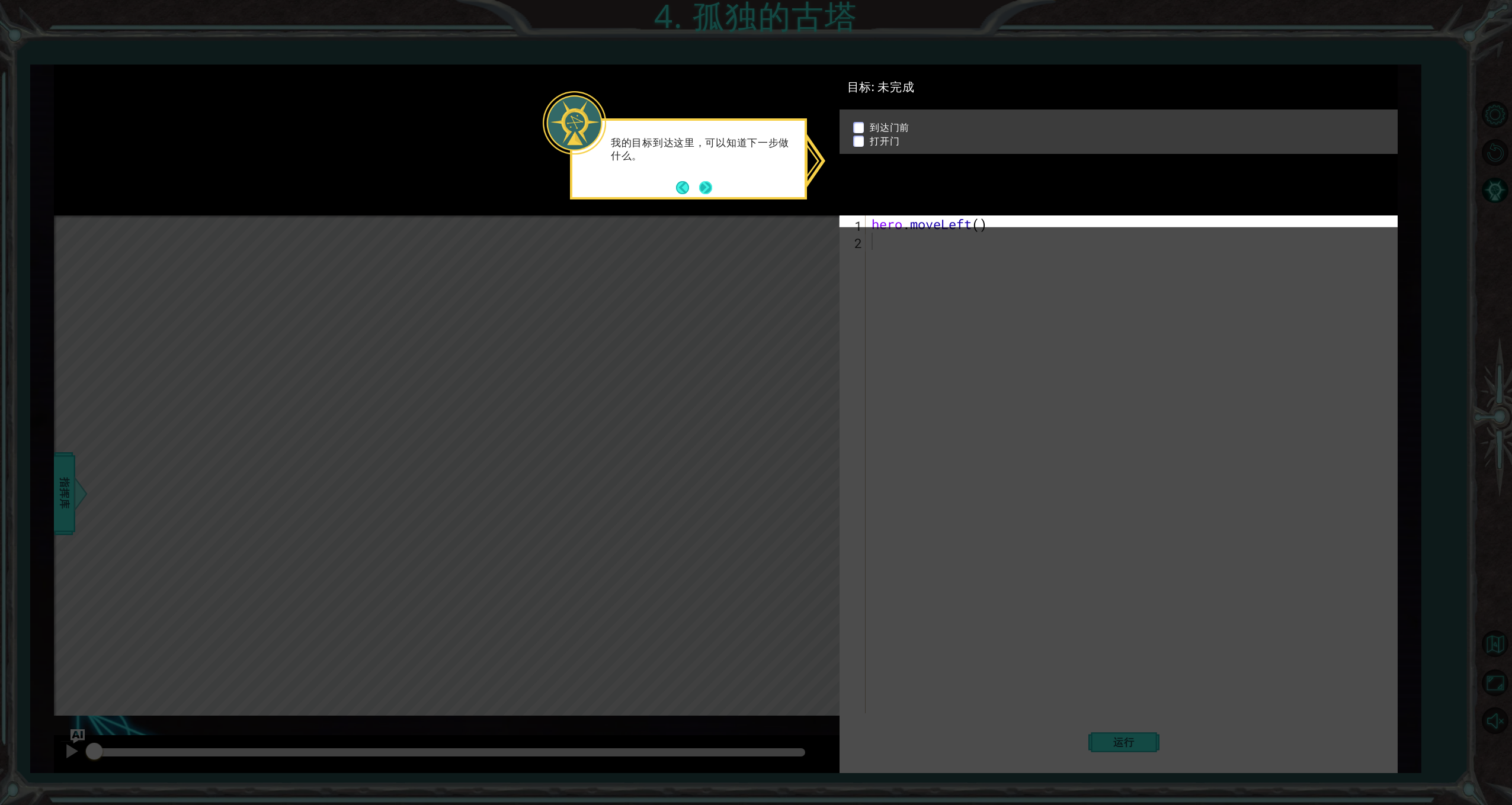
click at [711, 189] on button "Next" at bounding box center [705, 187] width 13 height 13
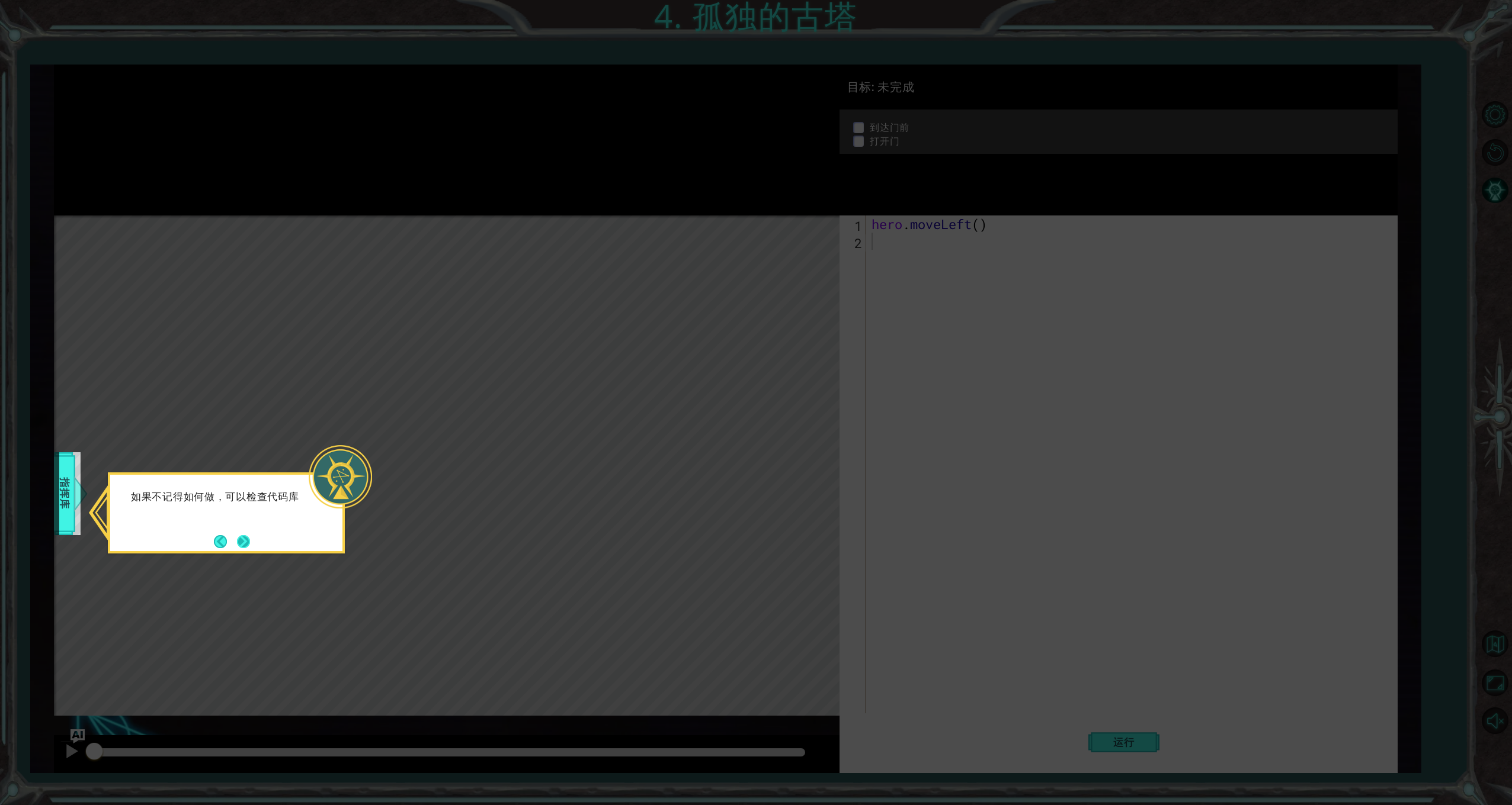
click at [247, 545] on button "Next" at bounding box center [243, 541] width 16 height 16
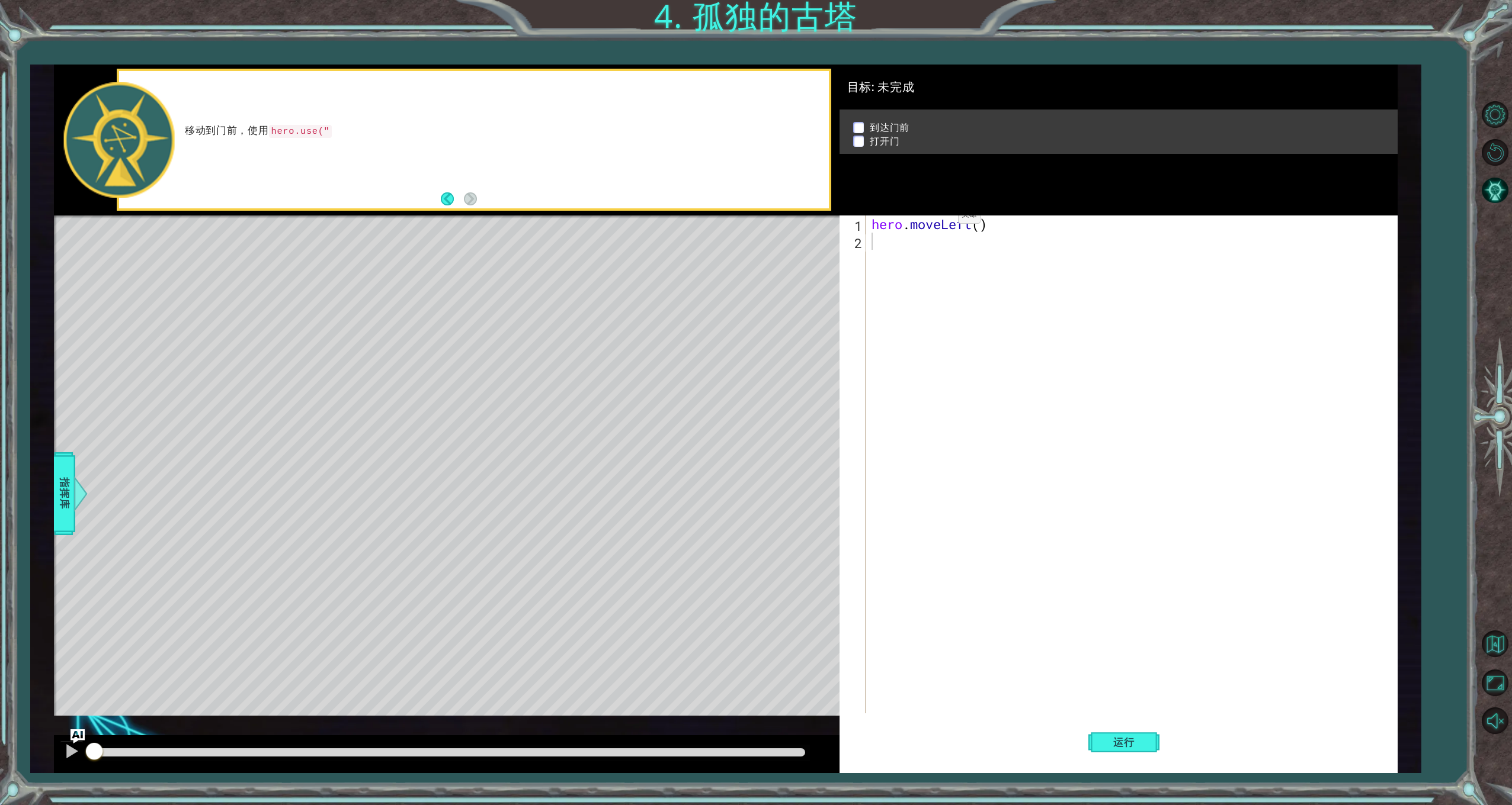
click at [857, 126] on p at bounding box center [858, 124] width 10 height 11
click at [972, 299] on div "hero . moveLeft ( )" at bounding box center [1134, 481] width 529 height 532
type textarea "h"
click at [947, 284] on div "h ero.moveUp 按 回 车 键 h ero.moveDown 按 回 车 键 h ero.moveLeft 按 回 车 键 h ero.moveRi…" at bounding box center [975, 308] width 224 height 114
click at [921, 290] on div "hero . moveLeft ( ) hero . moveLeft ( )" at bounding box center [1134, 481] width 529 height 532
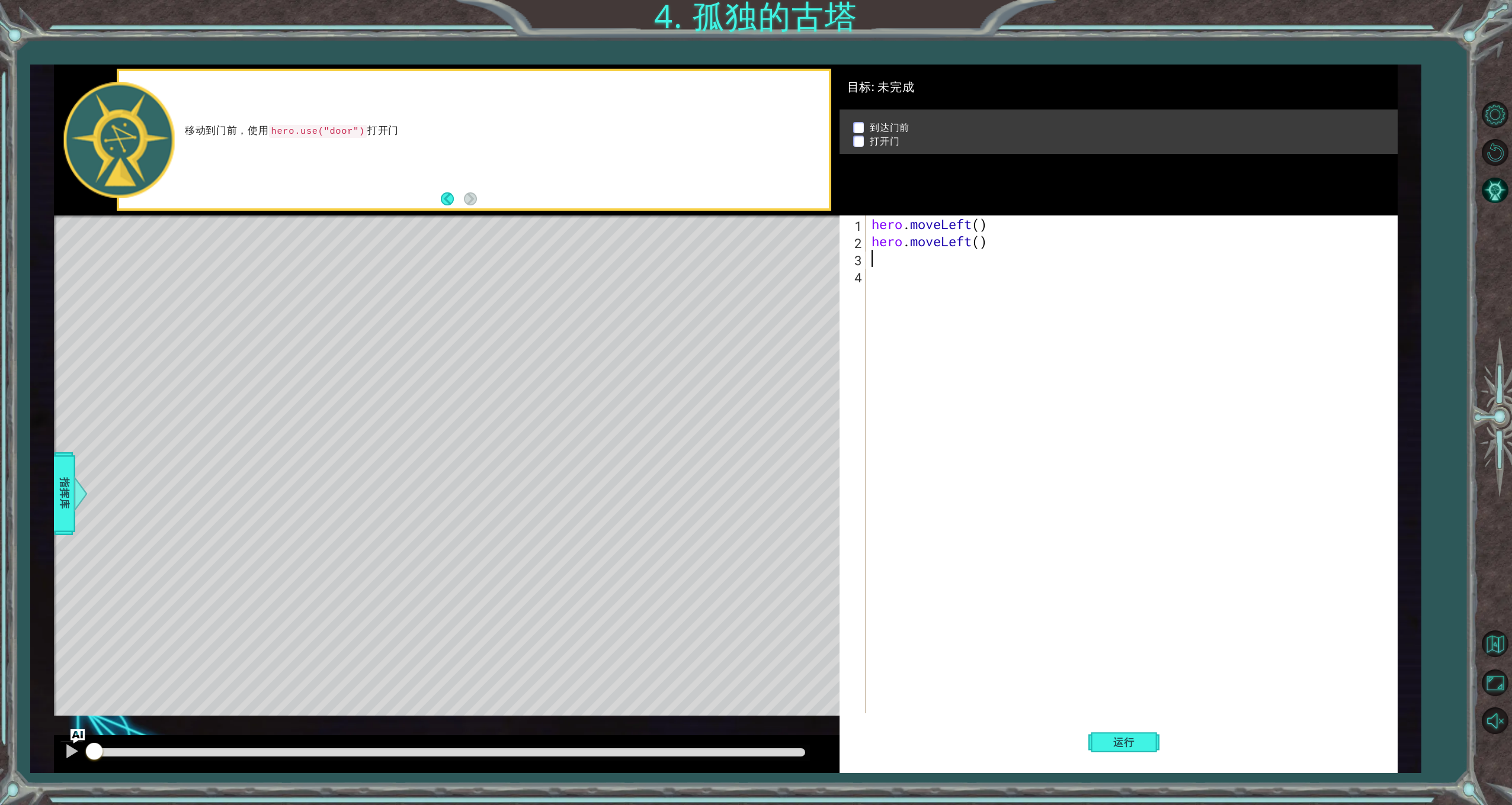
click at [898, 264] on div "hero . moveLeft ( ) hero . moveLeft ( )" at bounding box center [1134, 481] width 529 height 532
type textarea "h"
click at [915, 279] on div "h ero.moveUp 按 回 车 键 h ero.moveDown 按 回 车 键 h ero.moveLeft 按 回 车 键 h ero.moveRi…" at bounding box center [975, 324] width 224 height 114
type textarea "h"
click at [935, 287] on div "h ero.moveUp 按 回 车 键 h ero.moveDown 按 回 车 键 h ero.moveLeft 按 回 车 键 h ero.moveRi…" at bounding box center [975, 342] width 224 height 114
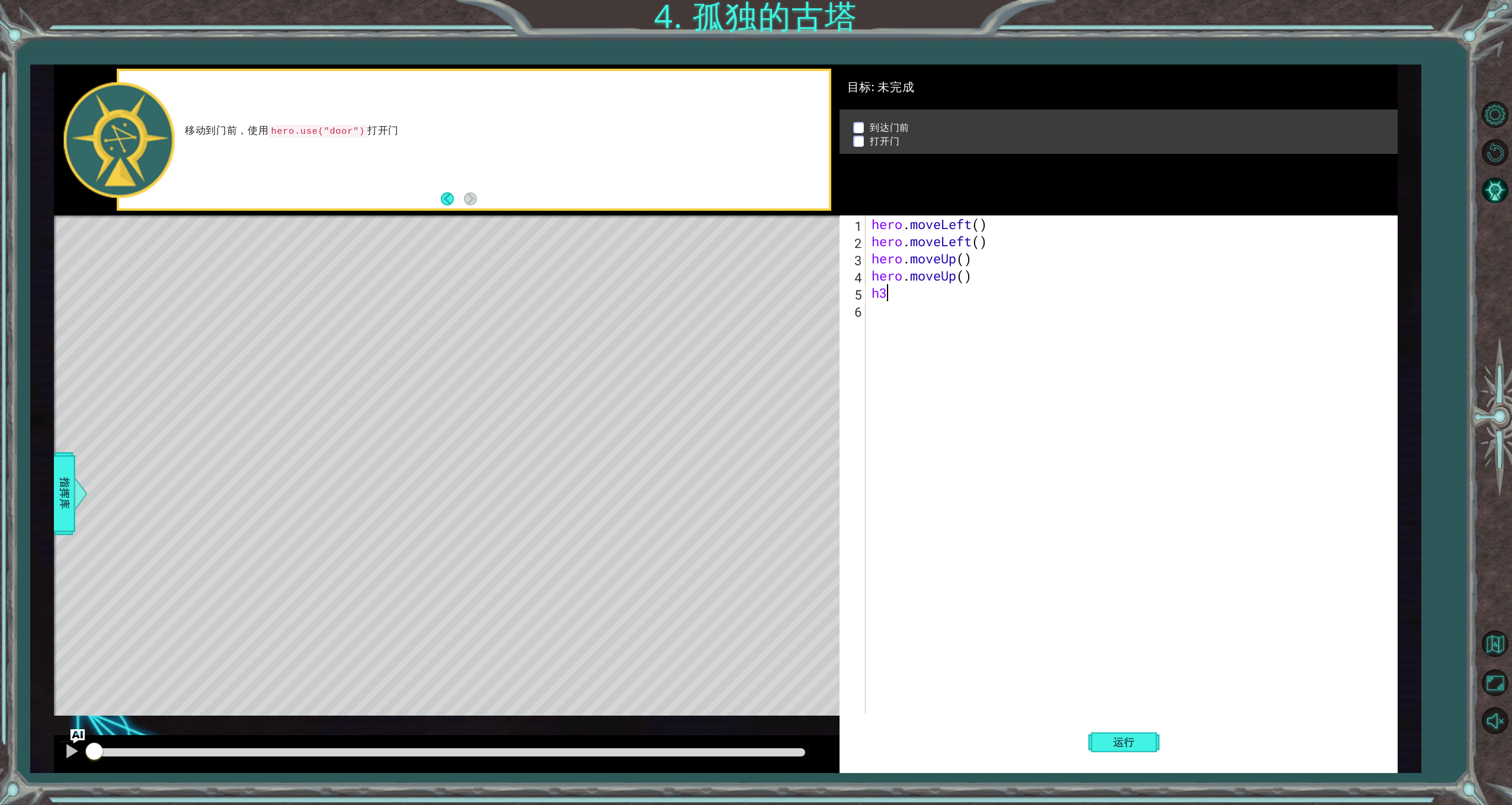
type textarea "h"
click at [919, 355] on div "h ero.moveUp 按 回 车 键 h ero.moveDown 按 回 车 键 h ero.moveLeft 按 回 车 键 h ero.moveRi…" at bounding box center [975, 359] width 224 height 114
type textarea "h"
click at [926, 371] on div "h ero.moveUp 按 回 车 键 h ero.moveDown 按 回 车 键 h ero.moveLeft 按 回 车 键 h ero.moveRi…" at bounding box center [975, 376] width 224 height 114
type textarea "h"
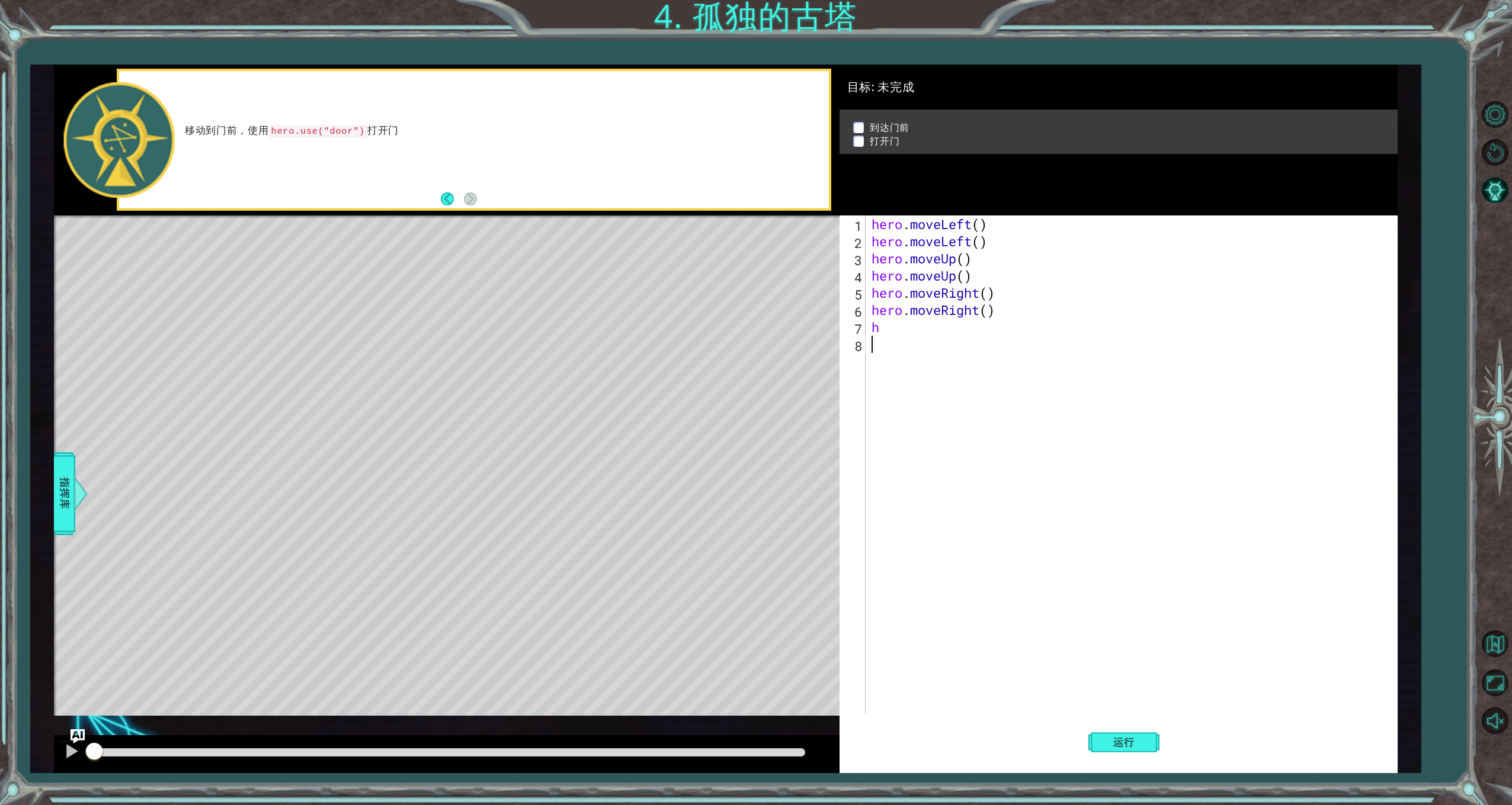
click at [963, 478] on div "hero . moveLeft ( ) hero . moveLeft ( ) hero . moveUp ( ) hero . moveUp ( ) her…" at bounding box center [1134, 481] width 529 height 532
click at [901, 339] on div "hero . moveLeft ( ) hero . moveLeft ( ) hero . moveUp ( ) hero . moveUp ( ) her…" at bounding box center [1134, 481] width 529 height 532
click at [894, 324] on div "hero . moveLeft ( ) hero . moveLeft ( ) hero . moveUp ( ) hero . moveUp ( ) her…" at bounding box center [1134, 481] width 529 height 532
click at [910, 397] on div "her o.moveUp 按 回 车 键 her o.moveDown 按 回 车 键 her o.moveLeft 按 回 车 键 her o.moveRi…" at bounding box center [975, 387] width 224 height 100
type textarea "hero.use("door")"
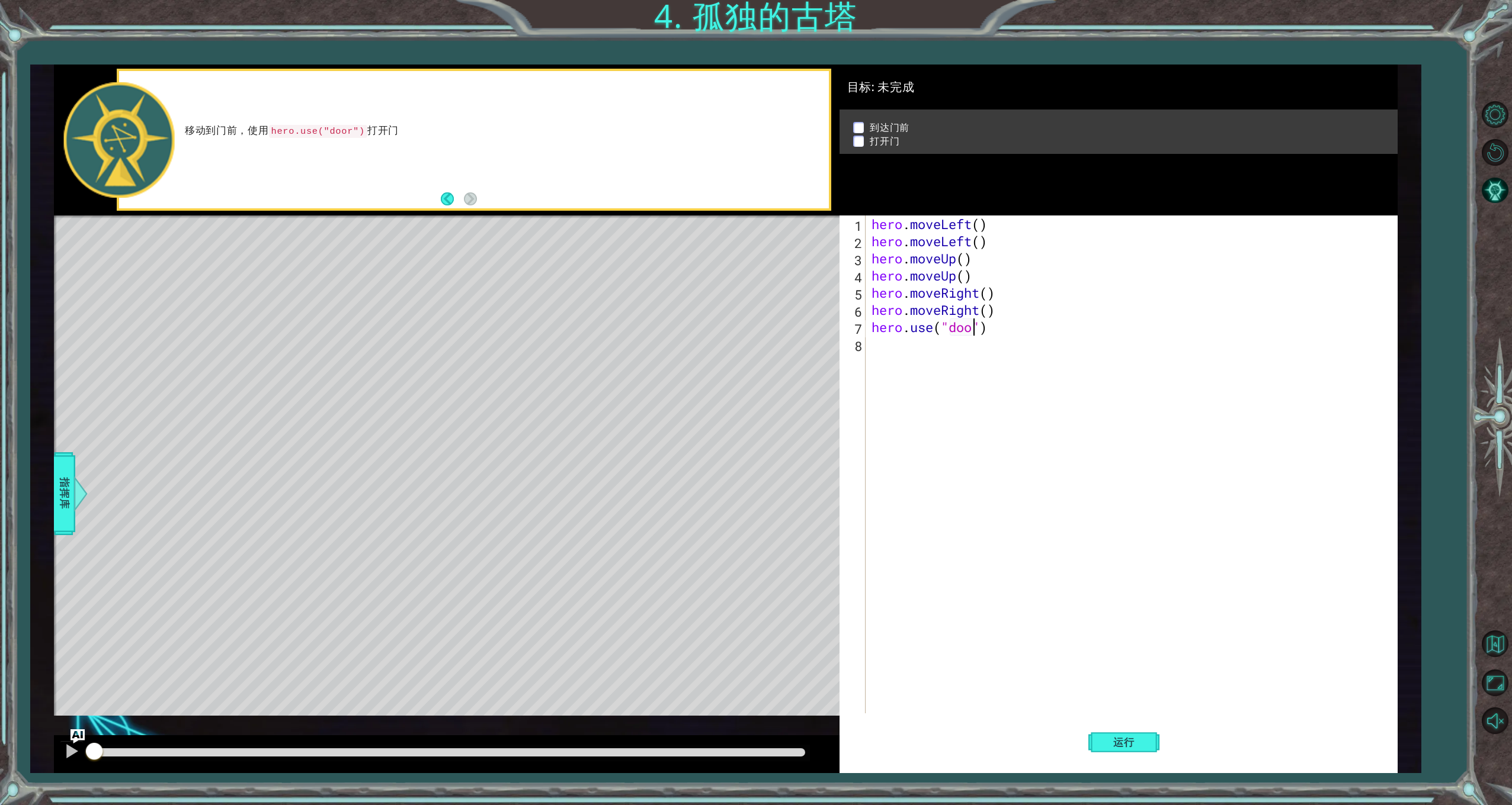
scroll to position [0, 5]
click at [947, 462] on div "hero . moveLeft ( ) hero . moveLeft ( ) hero . moveUp ( ) hero . moveUp ( ) her…" at bounding box center [1134, 481] width 529 height 532
click at [1146, 743] on span "运行" at bounding box center [1124, 742] width 45 height 12
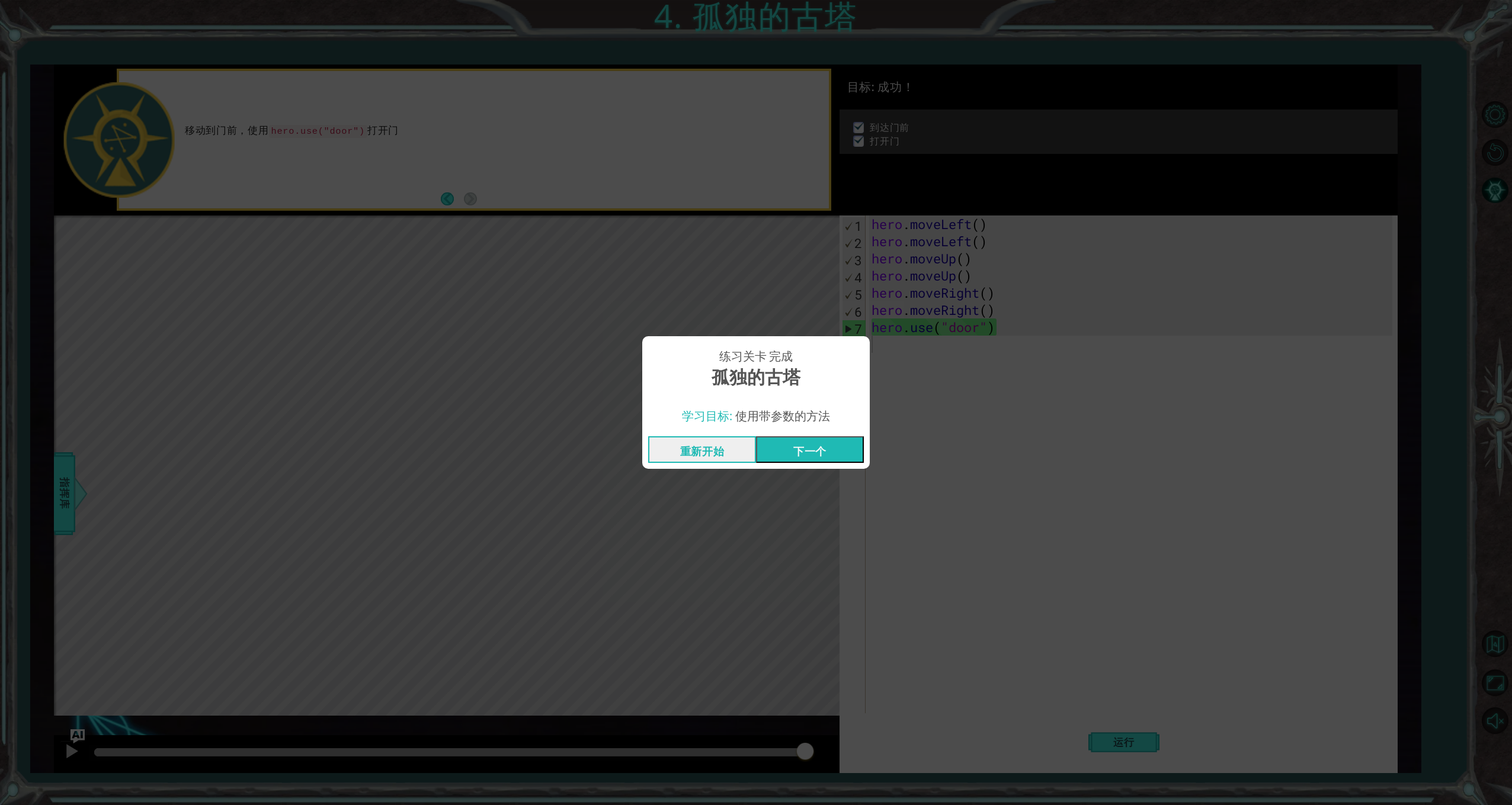
click at [815, 457] on button "下一个" at bounding box center [809, 450] width 108 height 26
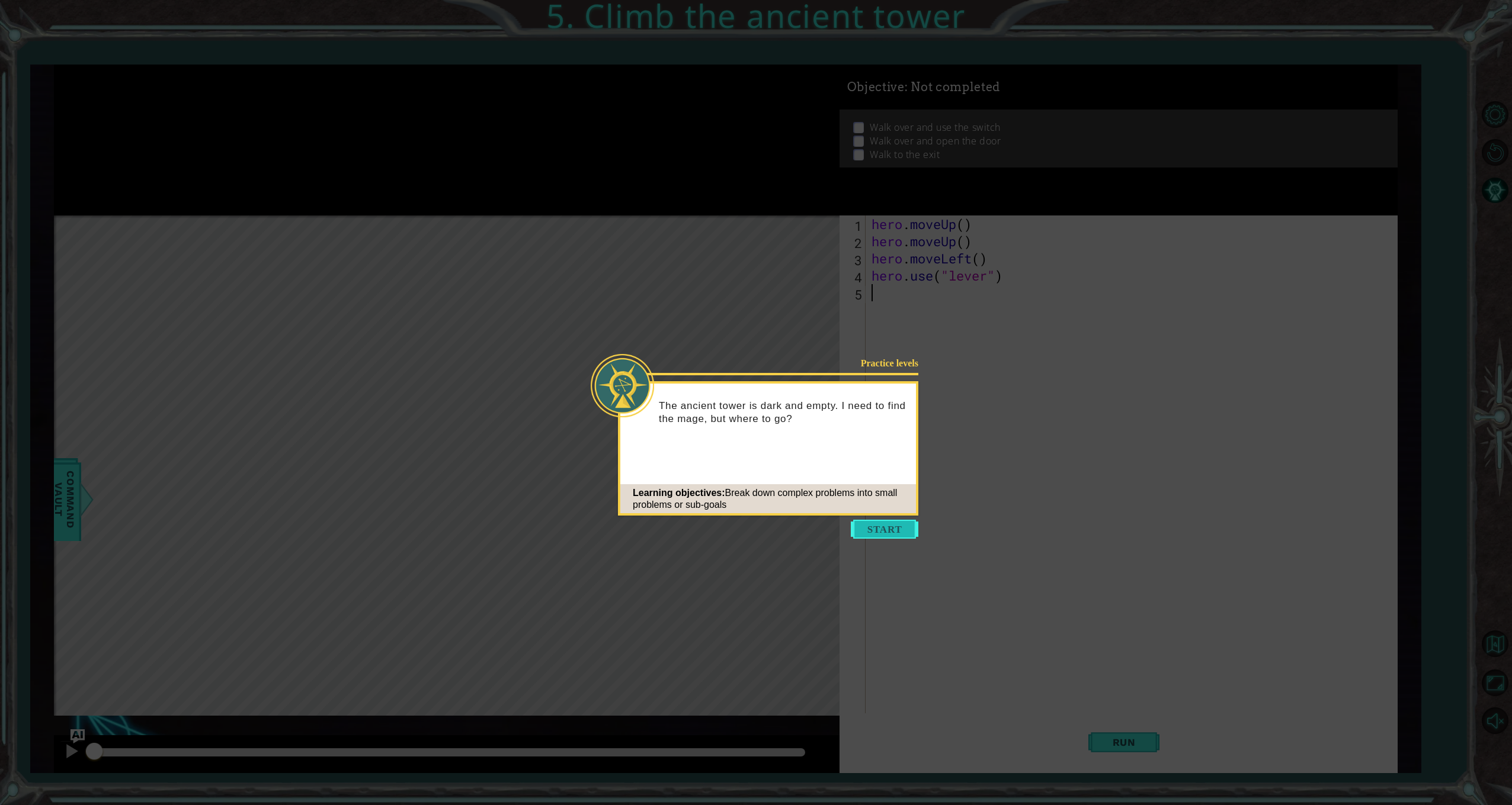
click at [873, 531] on button "Start" at bounding box center [884, 529] width 68 height 19
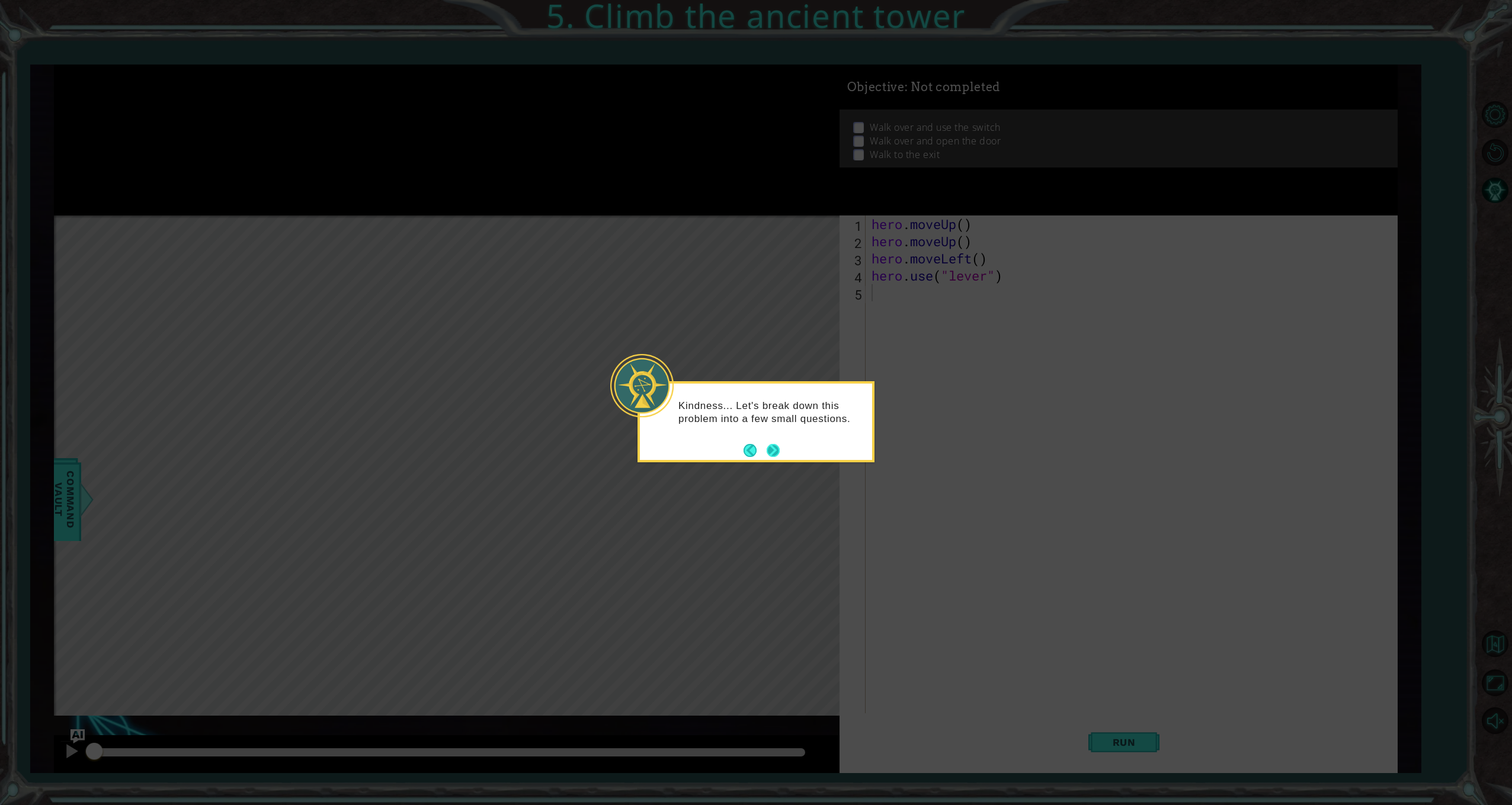
click at [777, 451] on button "Next" at bounding box center [773, 450] width 13 height 13
